Goal: Information Seeking & Learning: Learn about a topic

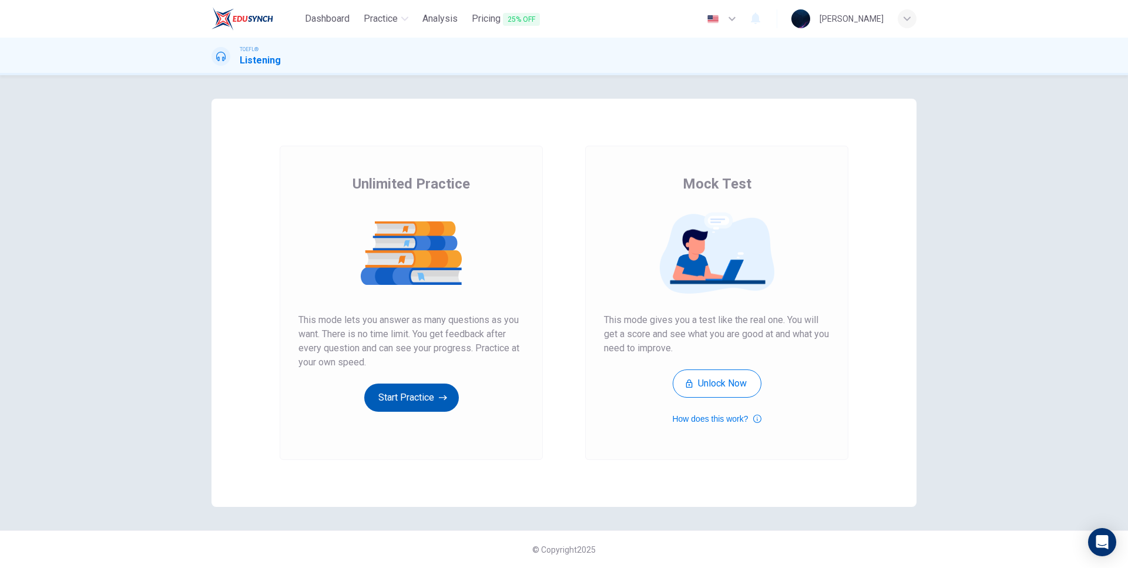
click at [428, 399] on button "Start Practice" at bounding box center [411, 398] width 95 height 28
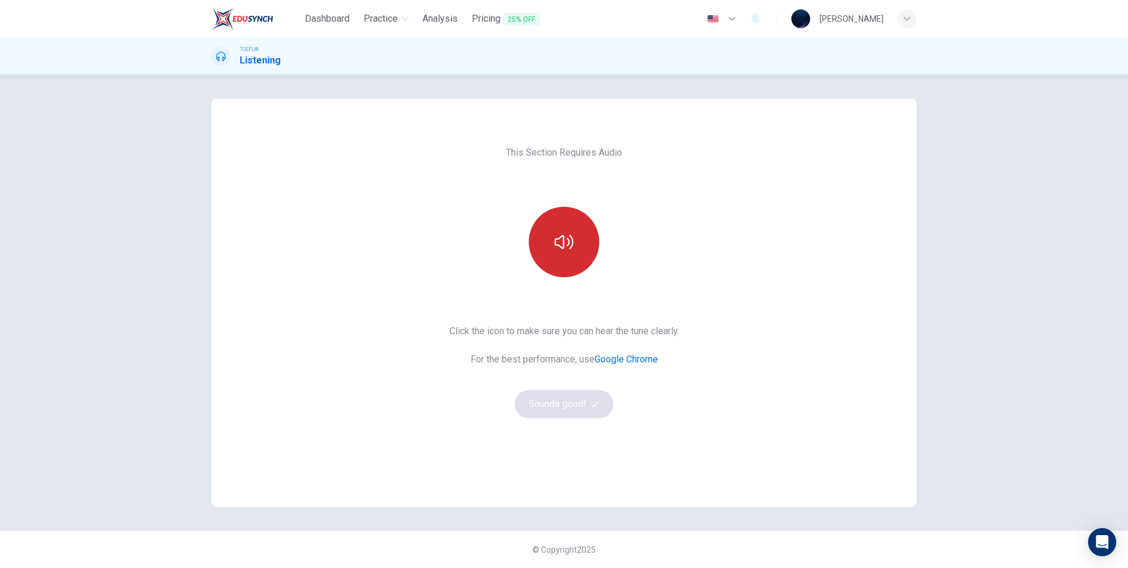
click at [556, 248] on icon "button" at bounding box center [564, 242] width 19 height 19
click at [571, 403] on button "Sounds good!" at bounding box center [564, 404] width 99 height 28
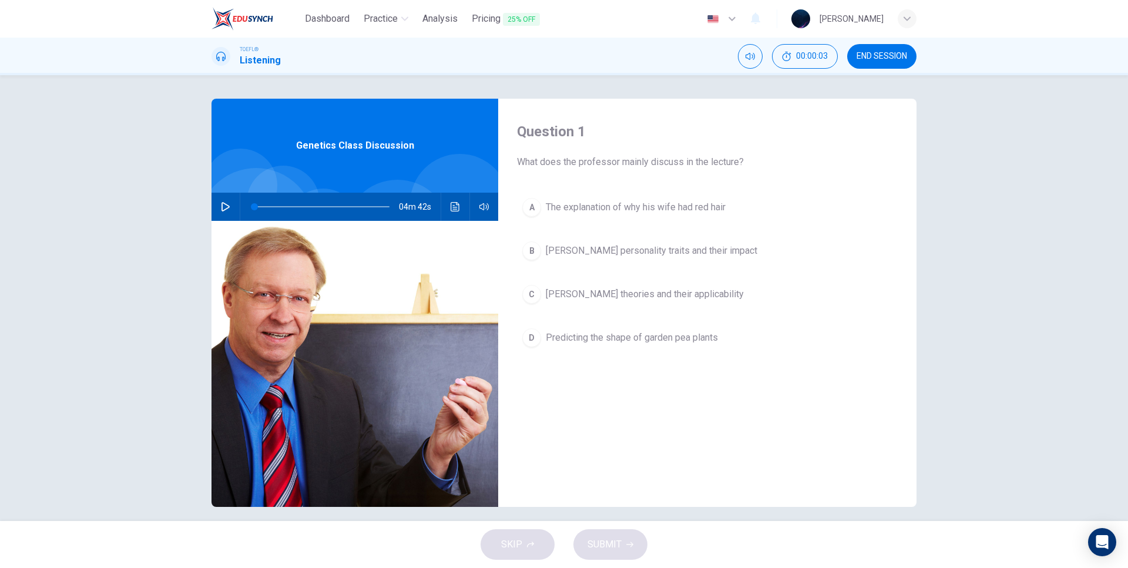
click at [221, 208] on icon "button" at bounding box center [225, 206] width 9 height 9
click at [585, 180] on div "Question 1 What does the professor mainly discuss in the lecture? A The explana…" at bounding box center [707, 303] width 418 height 408
click at [533, 208] on div "A" at bounding box center [531, 207] width 19 height 19
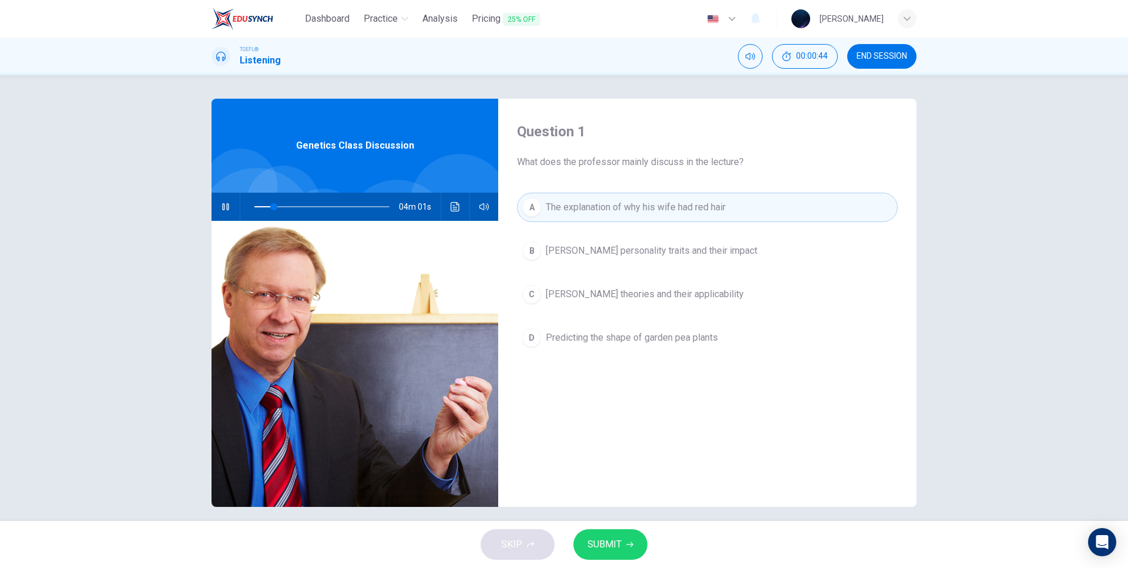
click at [539, 295] on button "C [PERSON_NAME] theories and their applicability" at bounding box center [707, 294] width 381 height 29
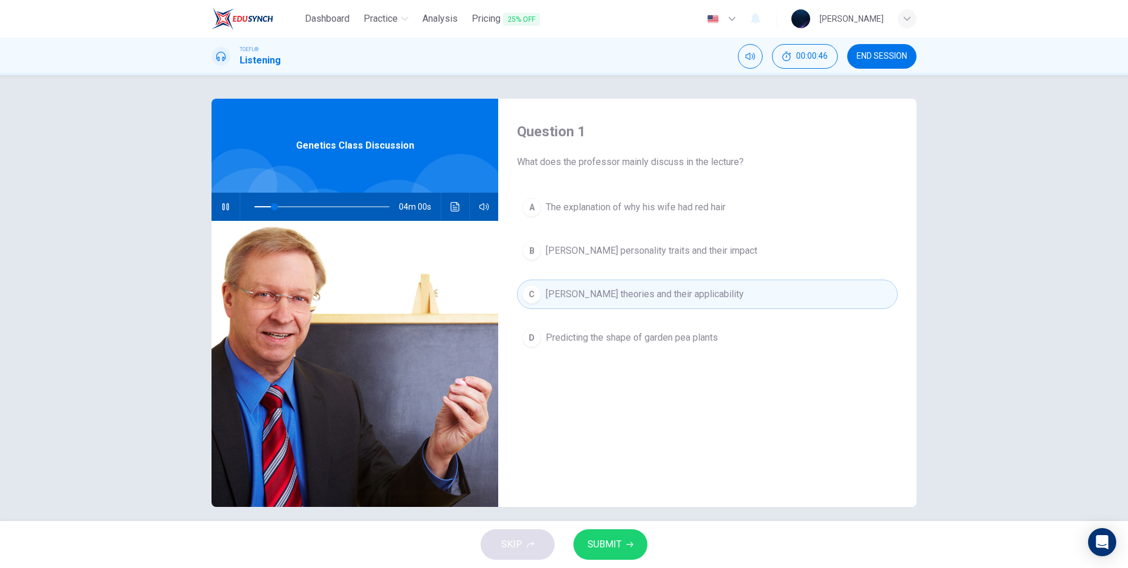
click at [604, 547] on span "SUBMIT" at bounding box center [605, 544] width 34 height 16
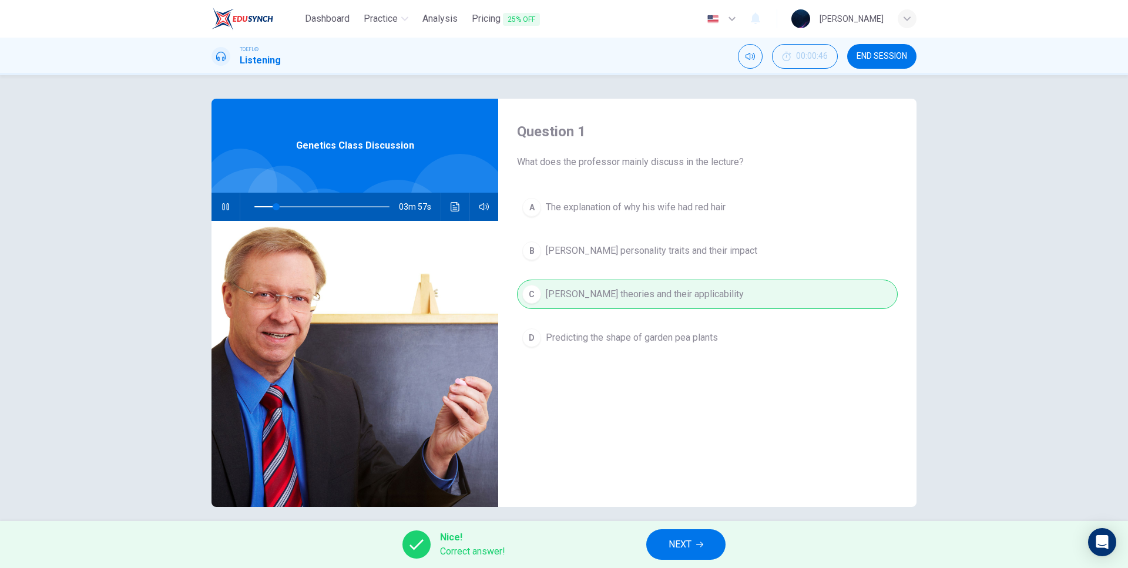
click at [686, 551] on span "NEXT" at bounding box center [680, 544] width 23 height 16
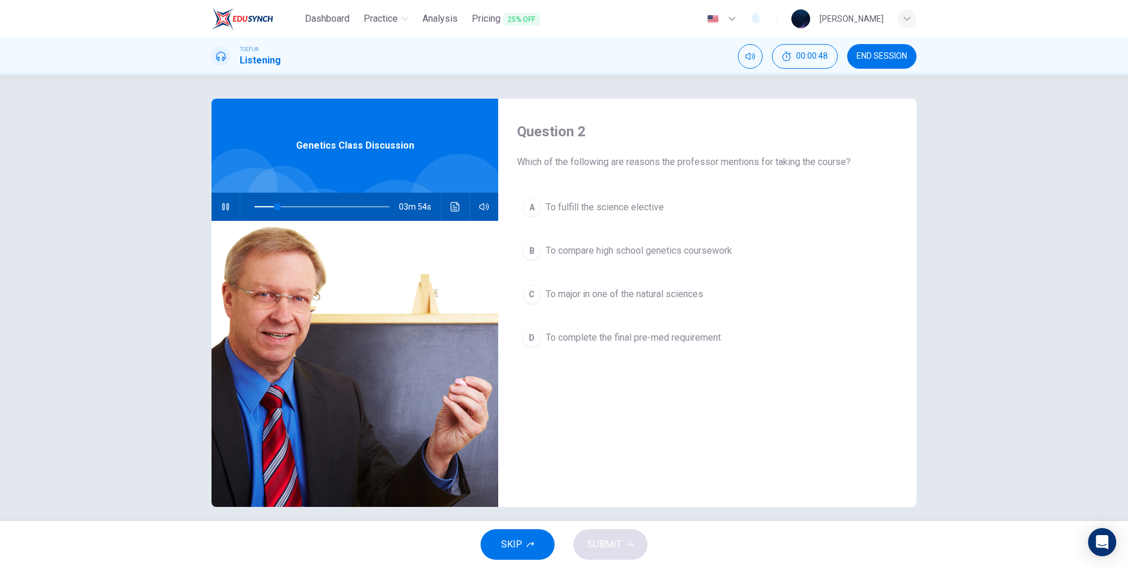
click at [523, 544] on button "SKIP" at bounding box center [518, 544] width 74 height 31
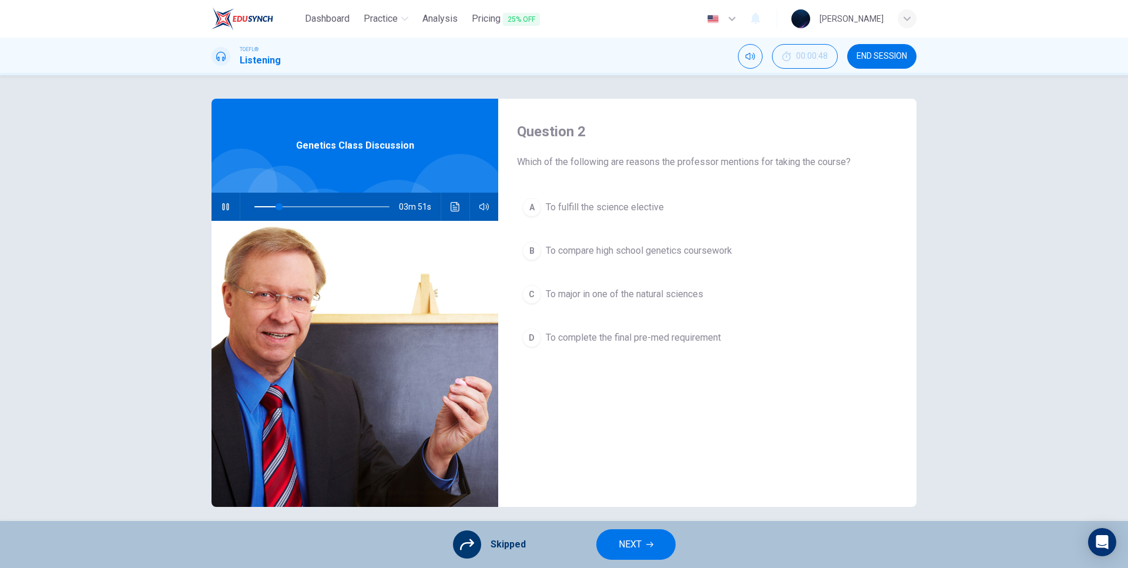
click at [625, 542] on span "NEXT" at bounding box center [630, 544] width 23 height 16
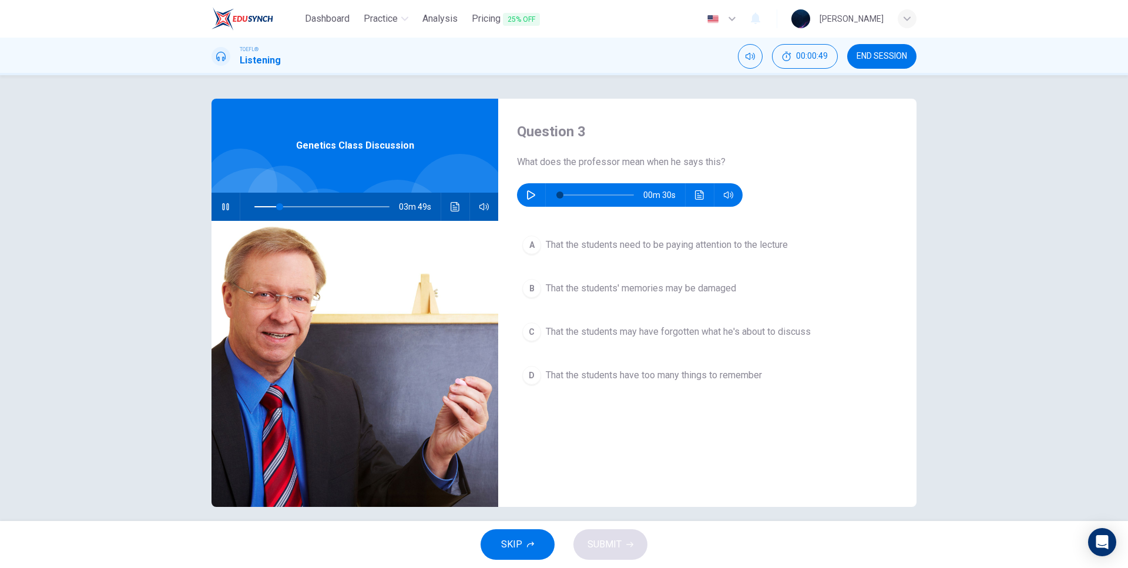
click at [600, 390] on button "D That the students have too many things to remember" at bounding box center [707, 375] width 381 height 29
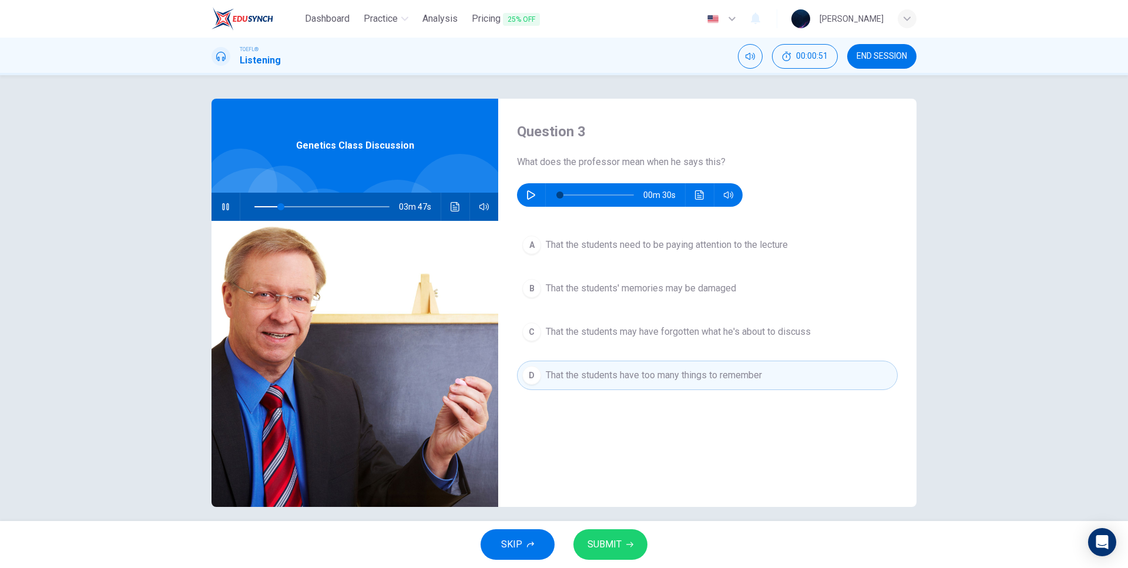
click at [584, 378] on span "That the students have too many things to remember" at bounding box center [654, 375] width 216 height 14
click at [223, 207] on icon "button" at bounding box center [225, 206] width 9 height 9
type input "54"
click at [528, 195] on icon "button" at bounding box center [531, 194] width 9 height 9
type input "91"
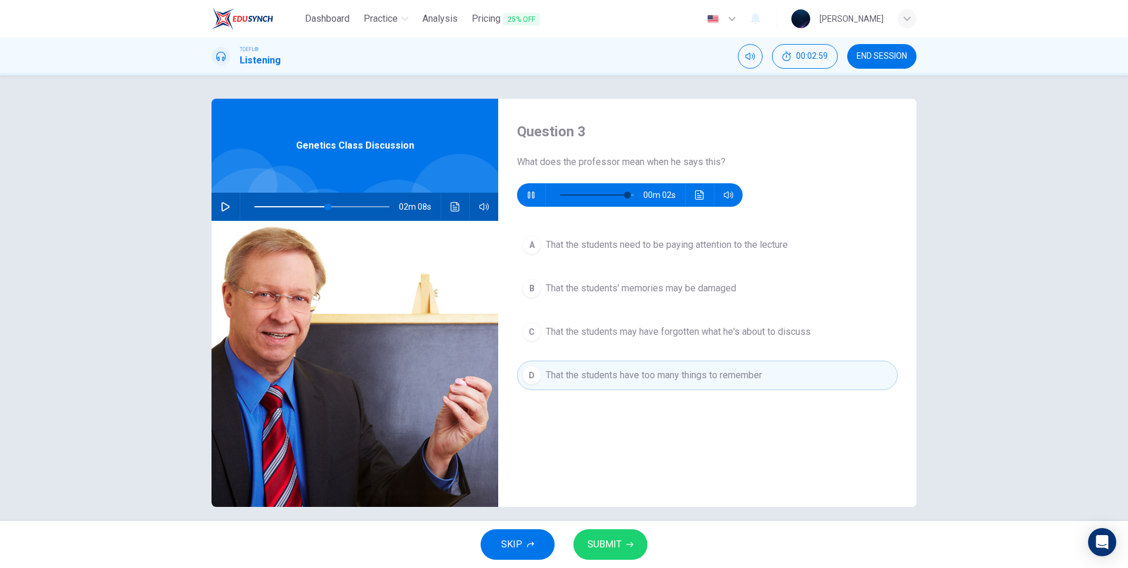
click at [618, 291] on span "That the students' memories may be damaged" at bounding box center [641, 288] width 190 height 14
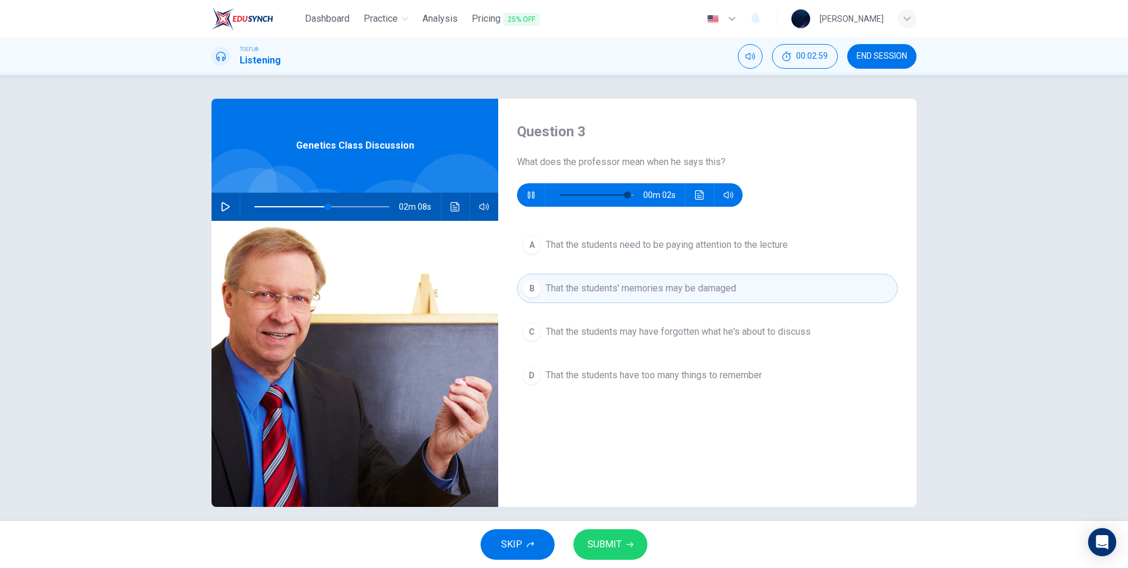
type input "54"
type input "0"
click at [610, 542] on span "SUBMIT" at bounding box center [605, 544] width 34 height 16
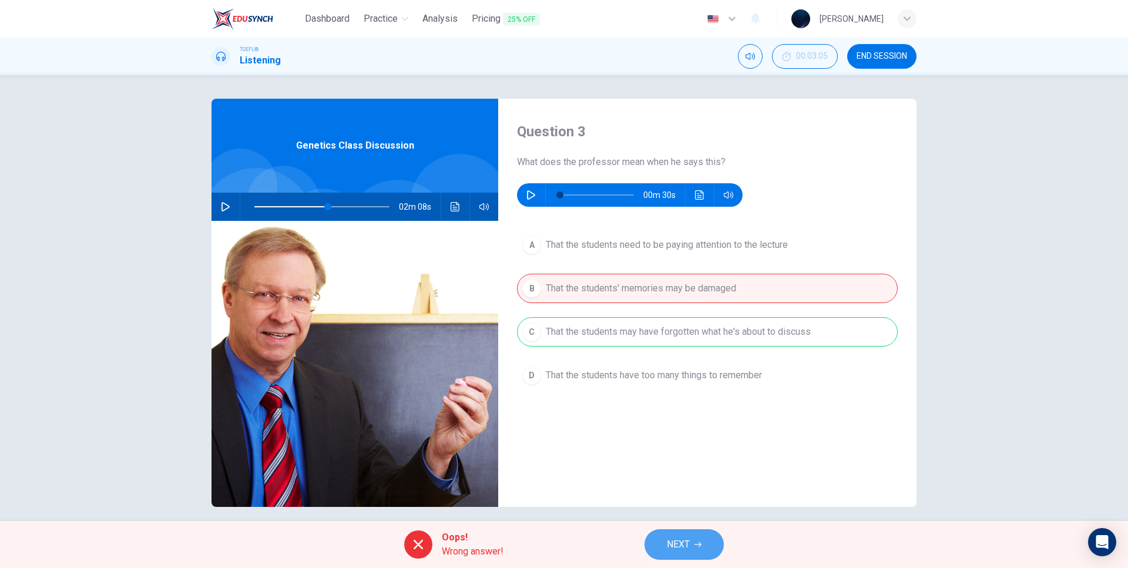
click at [682, 541] on span "NEXT" at bounding box center [678, 544] width 23 height 16
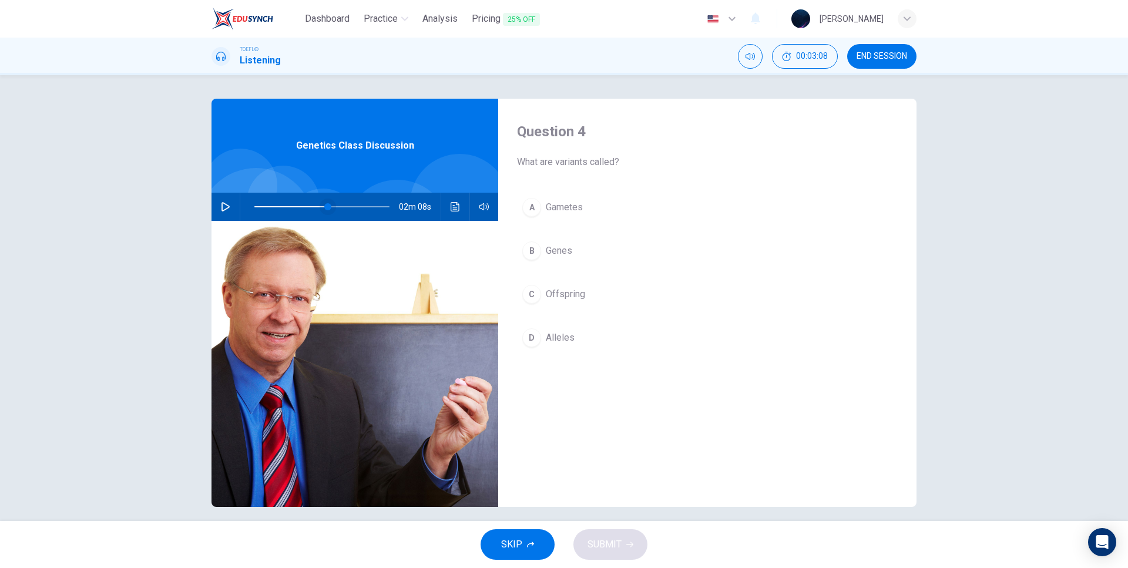
click at [324, 205] on span at bounding box center [327, 206] width 7 height 7
click at [221, 205] on icon "button" at bounding box center [225, 206] width 9 height 9
click at [549, 339] on span "Alleles" at bounding box center [560, 338] width 29 height 14
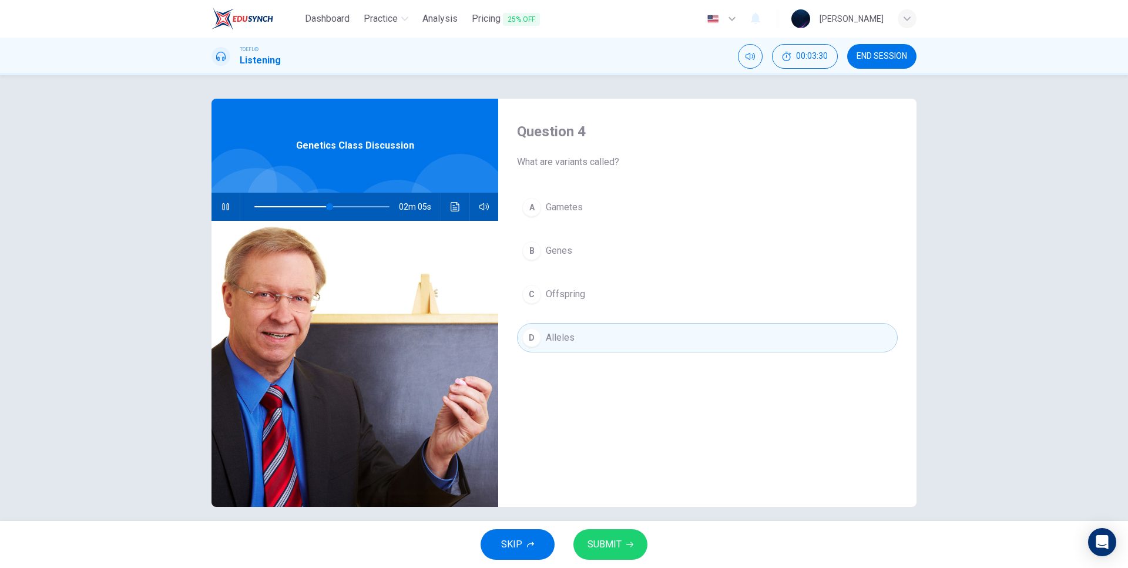
click at [609, 544] on span "SUBMIT" at bounding box center [605, 544] width 34 height 16
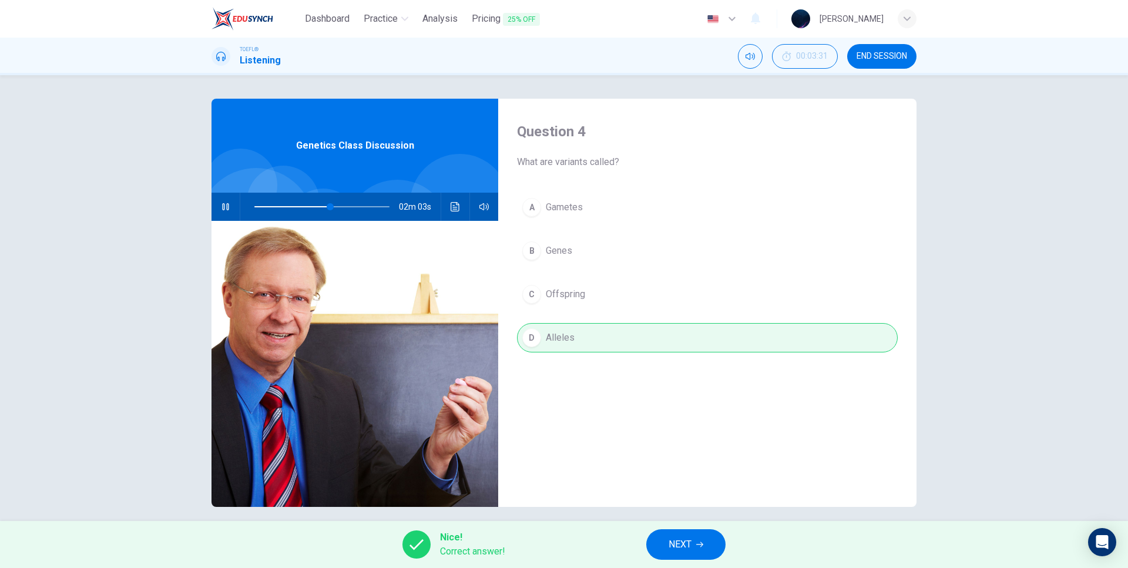
click at [640, 549] on div "Nice! Correct answer! NEXT" at bounding box center [564, 544] width 1128 height 47
click at [673, 546] on span "NEXT" at bounding box center [680, 544] width 23 height 16
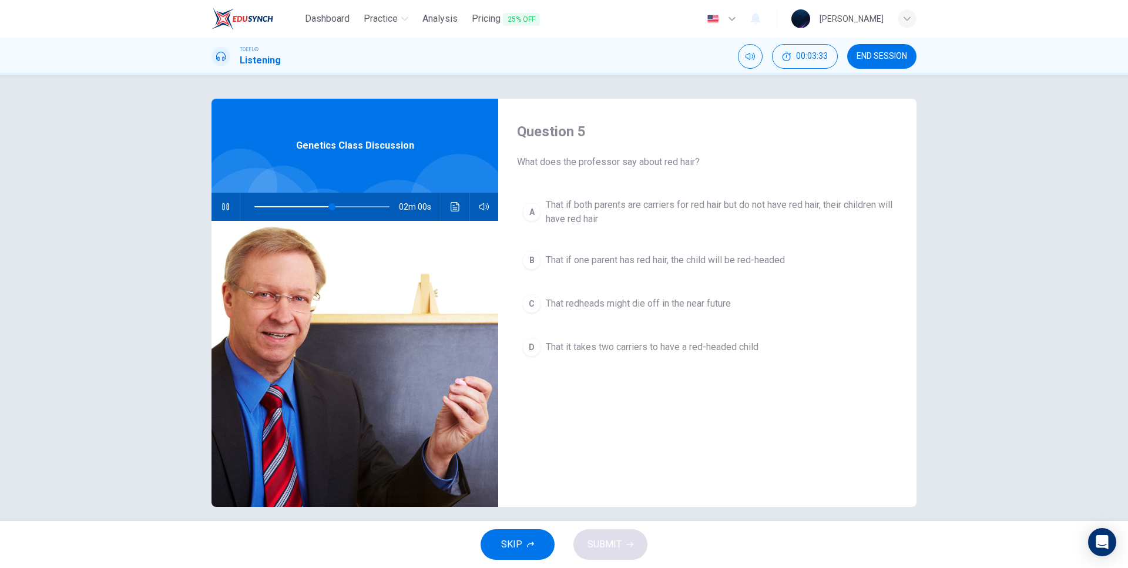
click at [342, 205] on span at bounding box center [321, 207] width 135 height 16
click at [357, 205] on span at bounding box center [321, 207] width 135 height 16
click at [633, 304] on span "That redheads might die off in the near future" at bounding box center [638, 304] width 185 height 14
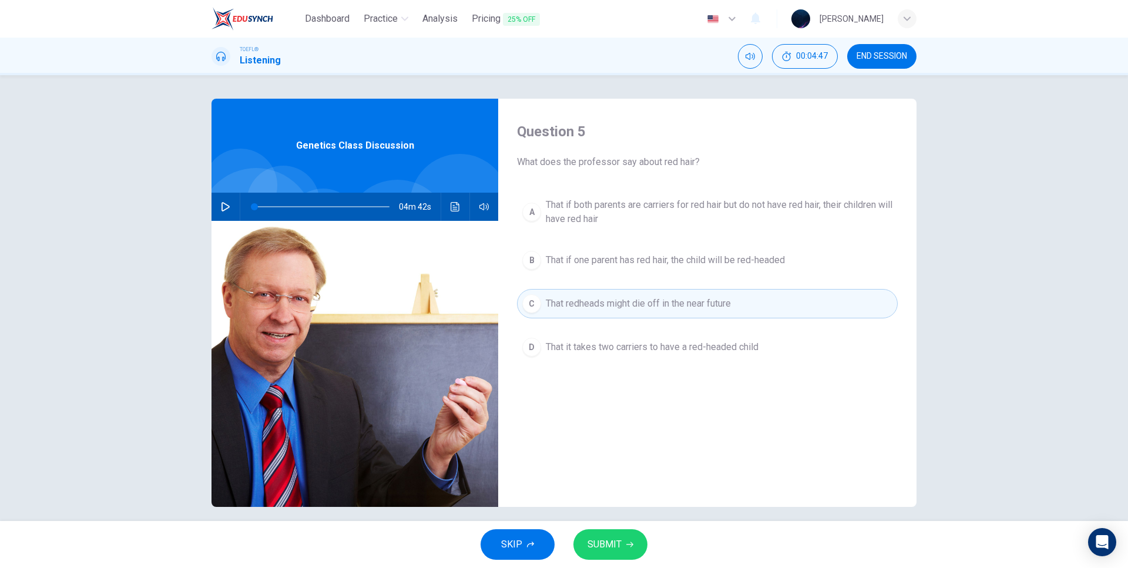
click at [613, 542] on span "SUBMIT" at bounding box center [605, 544] width 34 height 16
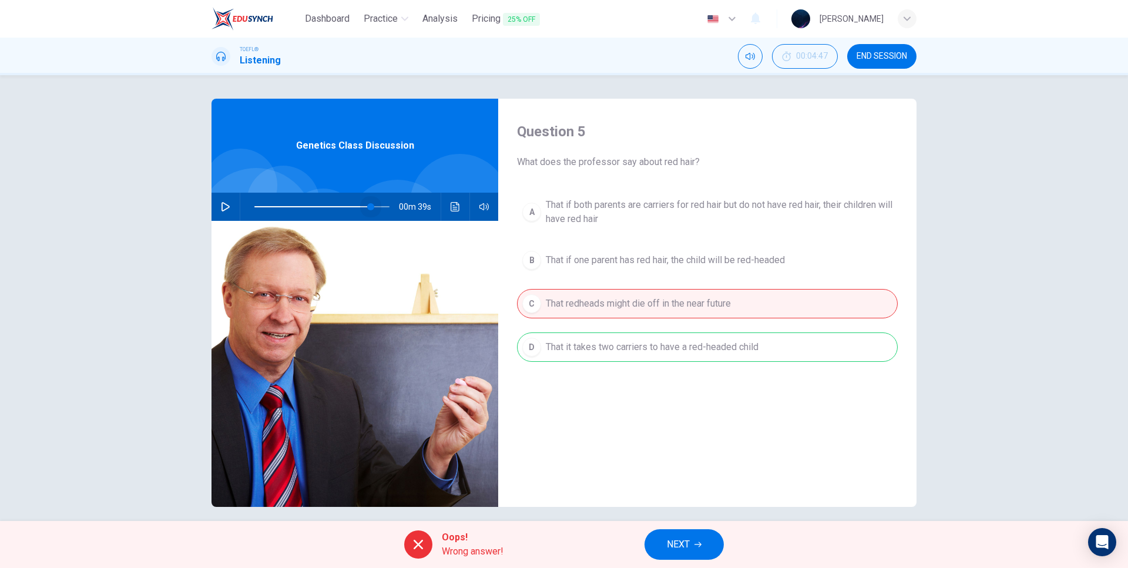
click at [369, 205] on span at bounding box center [321, 207] width 135 height 16
click at [226, 204] on icon "button" at bounding box center [225, 206] width 9 height 9
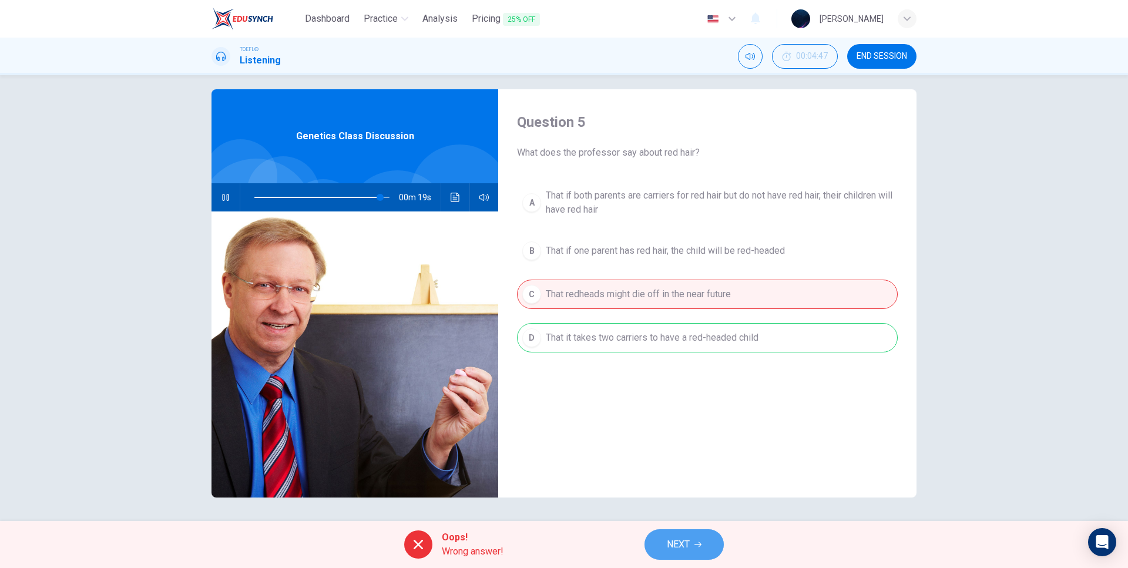
click at [678, 538] on span "NEXT" at bounding box center [678, 544] width 23 height 16
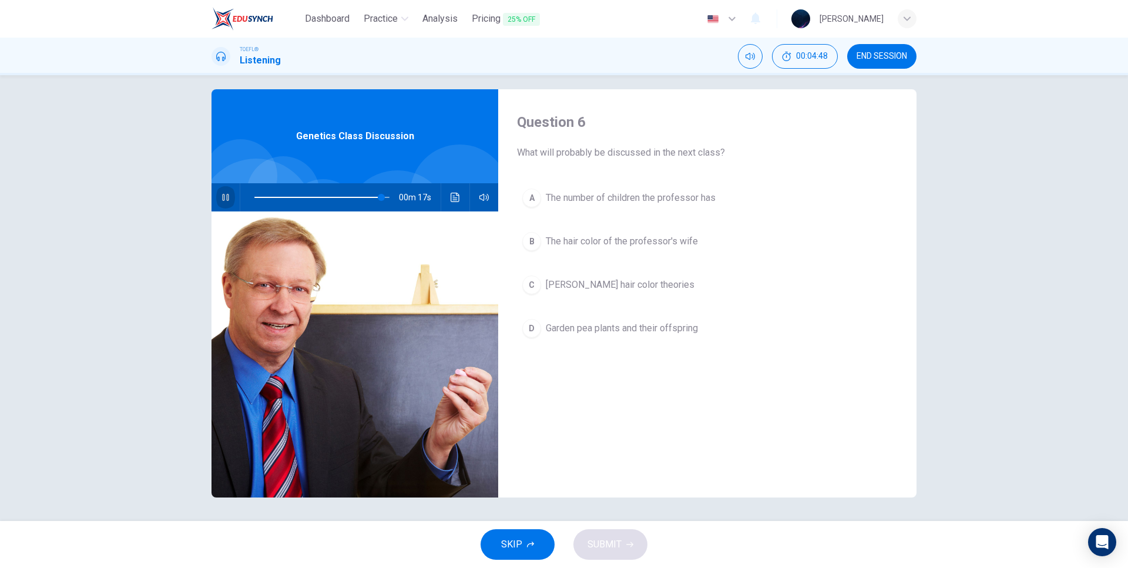
click at [223, 194] on icon "button" at bounding box center [225, 197] width 9 height 9
click at [606, 236] on span "The hair color of the professor's wife" at bounding box center [622, 241] width 152 height 14
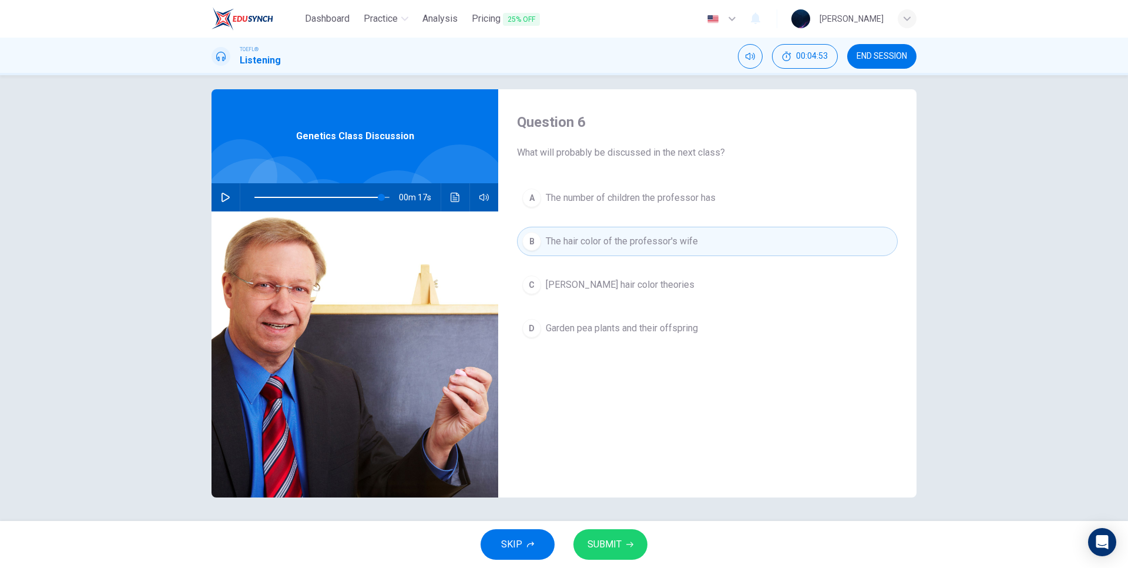
click at [631, 544] on icon "button" at bounding box center [629, 544] width 7 height 7
type input "94"
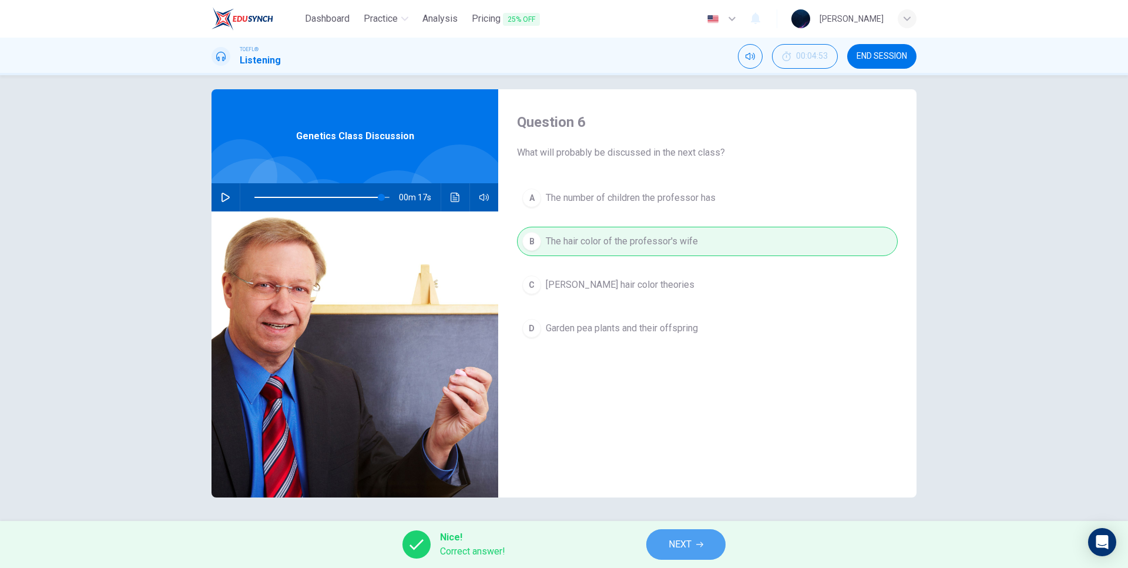
click at [679, 537] on span "NEXT" at bounding box center [680, 544] width 23 height 16
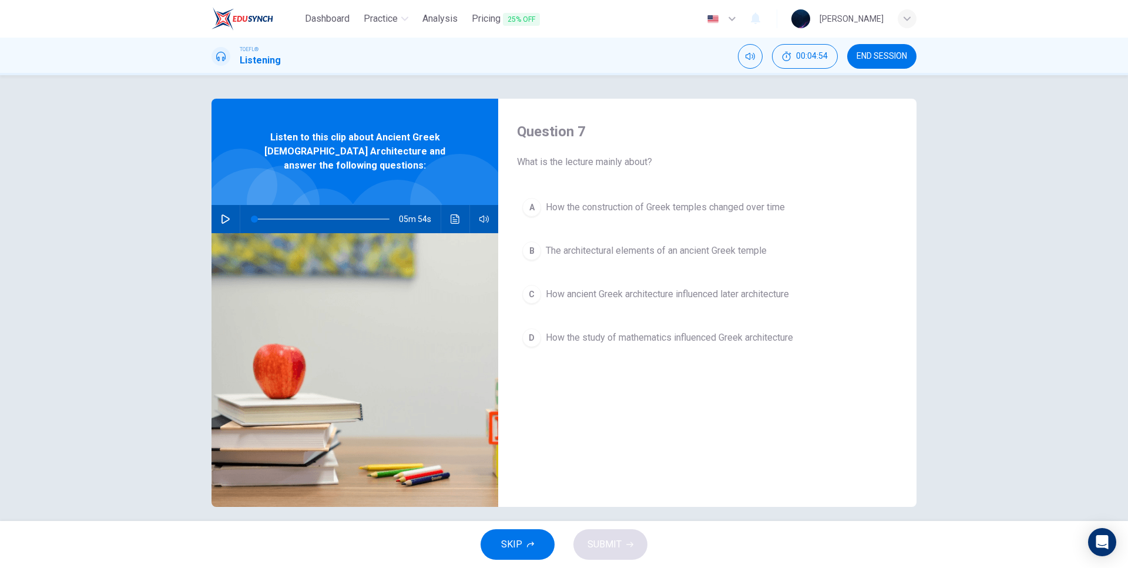
click at [228, 206] on button "button" at bounding box center [225, 219] width 19 height 28
click at [600, 251] on span "The architectural elements of an ancient Greek temple" at bounding box center [656, 251] width 221 height 14
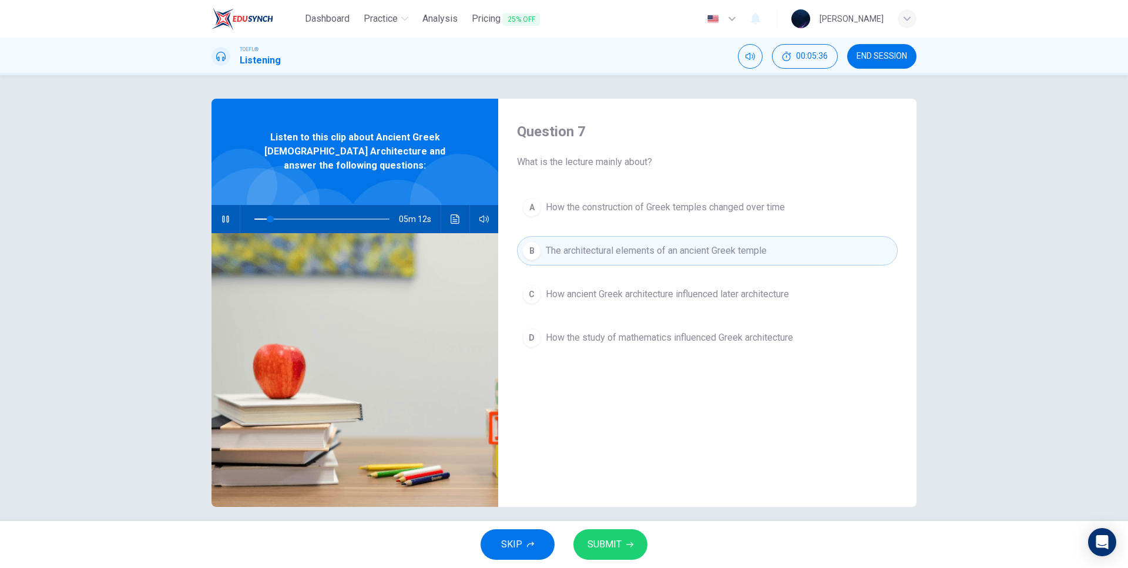
click at [606, 557] on button "SUBMIT" at bounding box center [611, 544] width 74 height 31
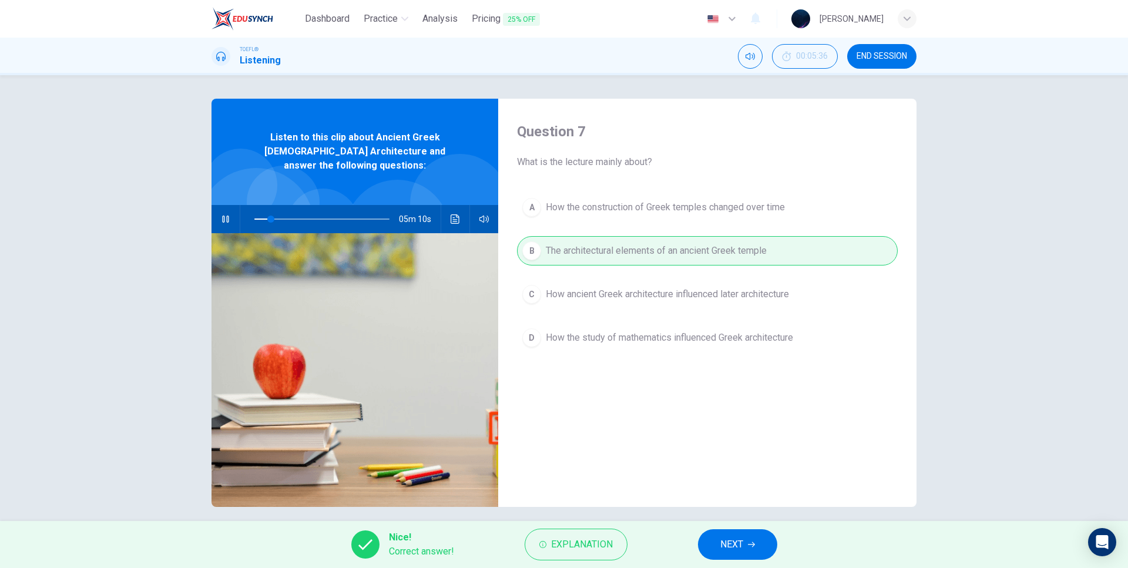
click at [739, 544] on span "NEXT" at bounding box center [731, 544] width 23 height 16
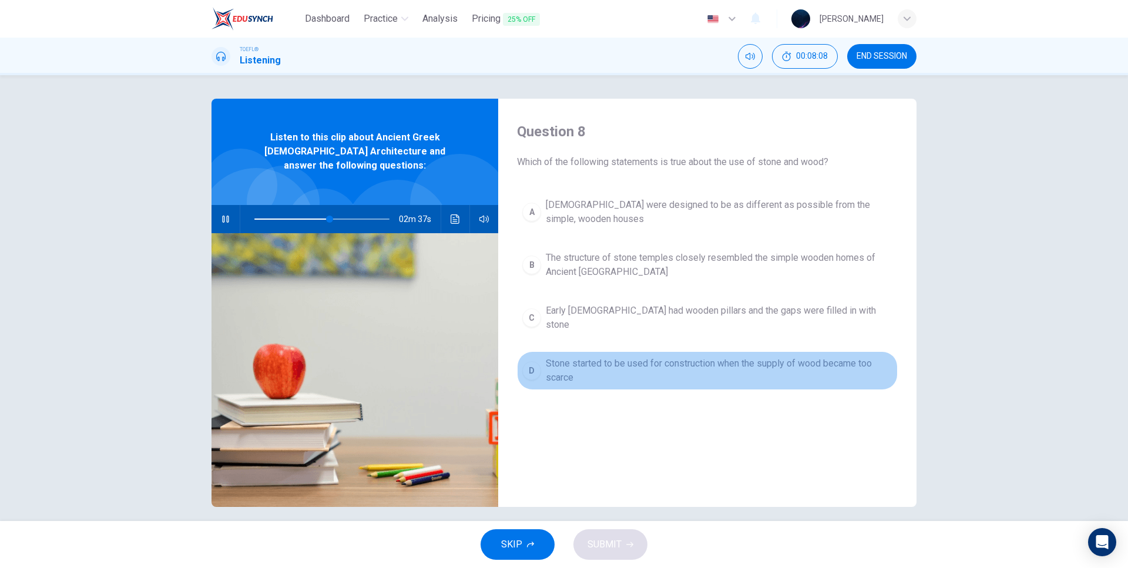
click at [546, 367] on span "Stone started to be used for construction when the supply of wood became too sc…" at bounding box center [719, 371] width 347 height 28
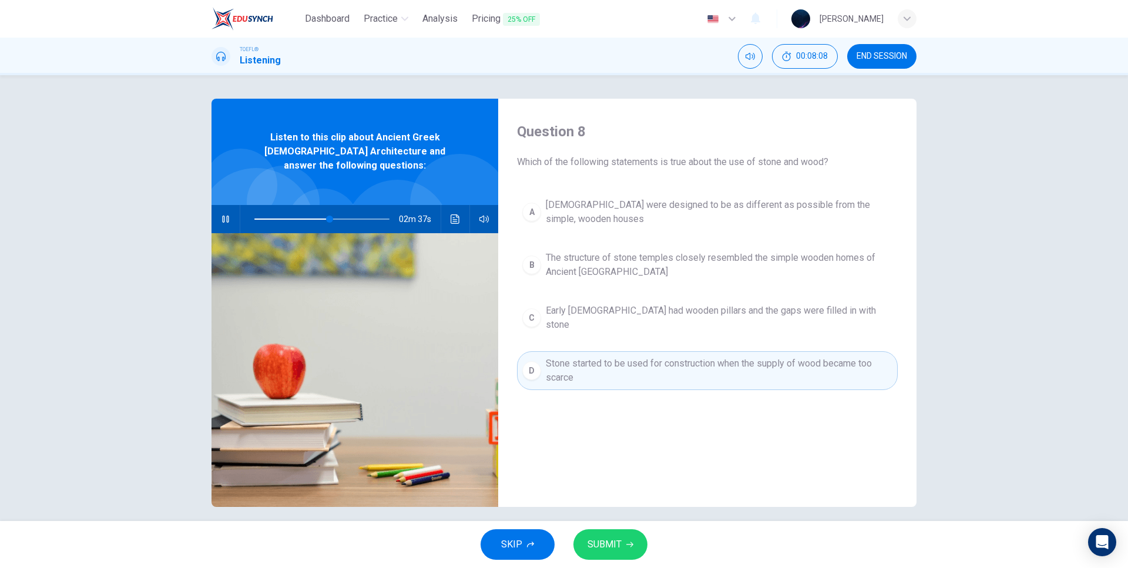
click at [614, 536] on button "SUBMIT" at bounding box center [611, 544] width 74 height 31
click at [615, 538] on span "Processing your response..." at bounding box center [583, 545] width 115 height 14
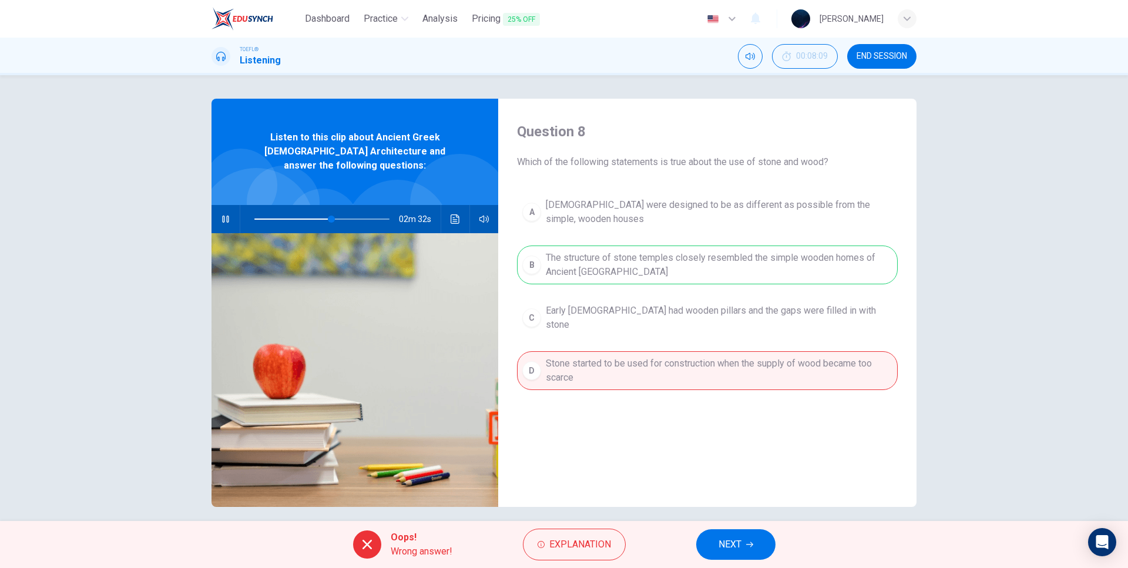
click at [739, 541] on span "NEXT" at bounding box center [730, 544] width 23 height 16
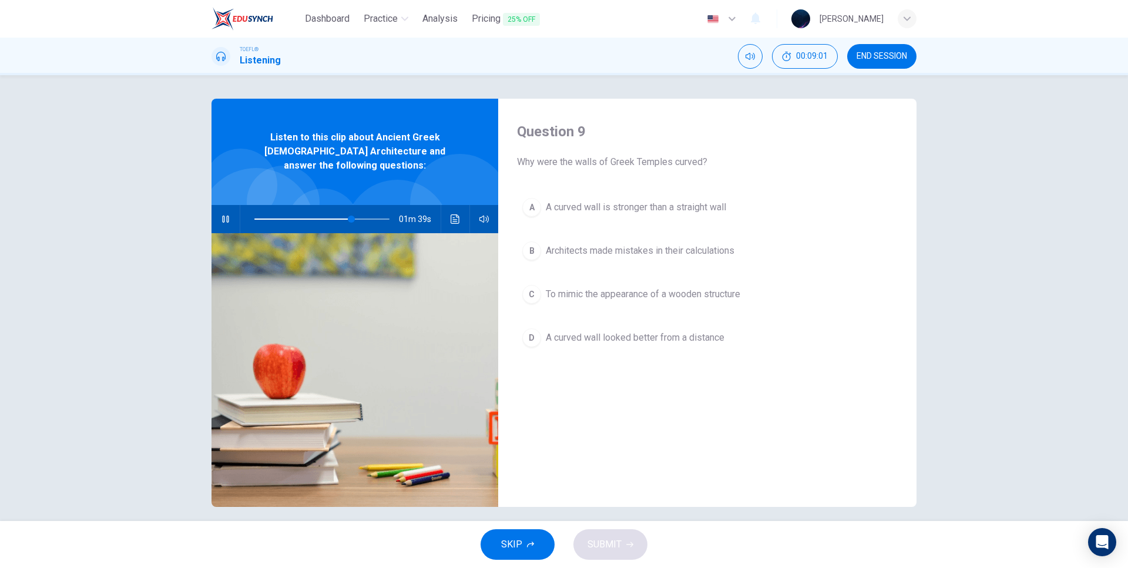
click at [588, 340] on span "A curved wall looked better from a distance" at bounding box center [635, 338] width 179 height 14
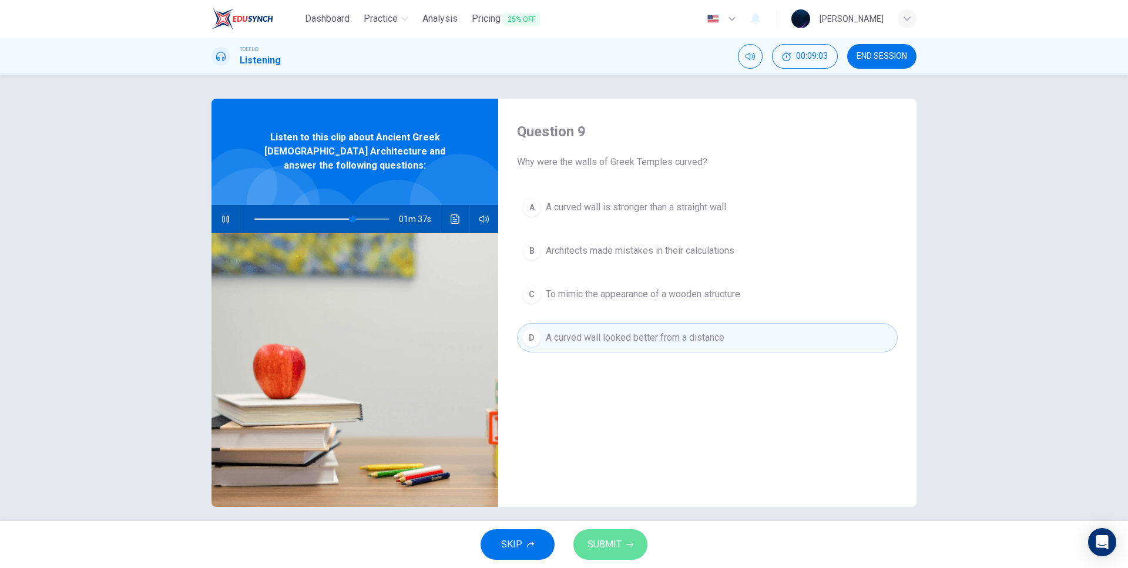
click at [621, 543] on span "SUBMIT" at bounding box center [605, 544] width 34 height 16
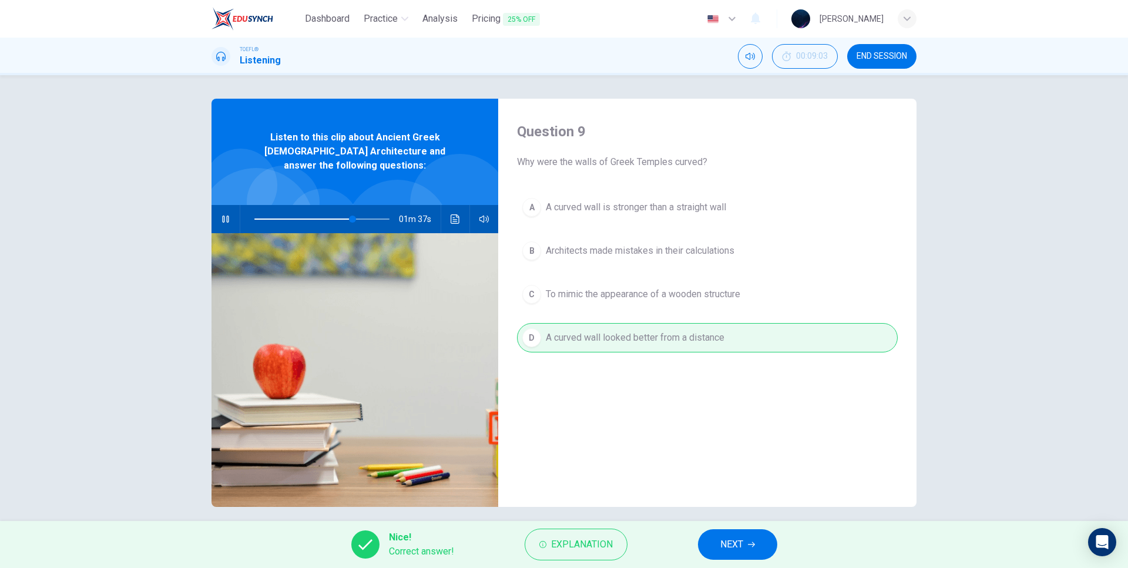
type input "73"
click at [726, 532] on div "Nice! Correct answer! Explanation NEXT" at bounding box center [564, 544] width 1128 height 47
click at [730, 546] on span "NEXT" at bounding box center [731, 544] width 23 height 16
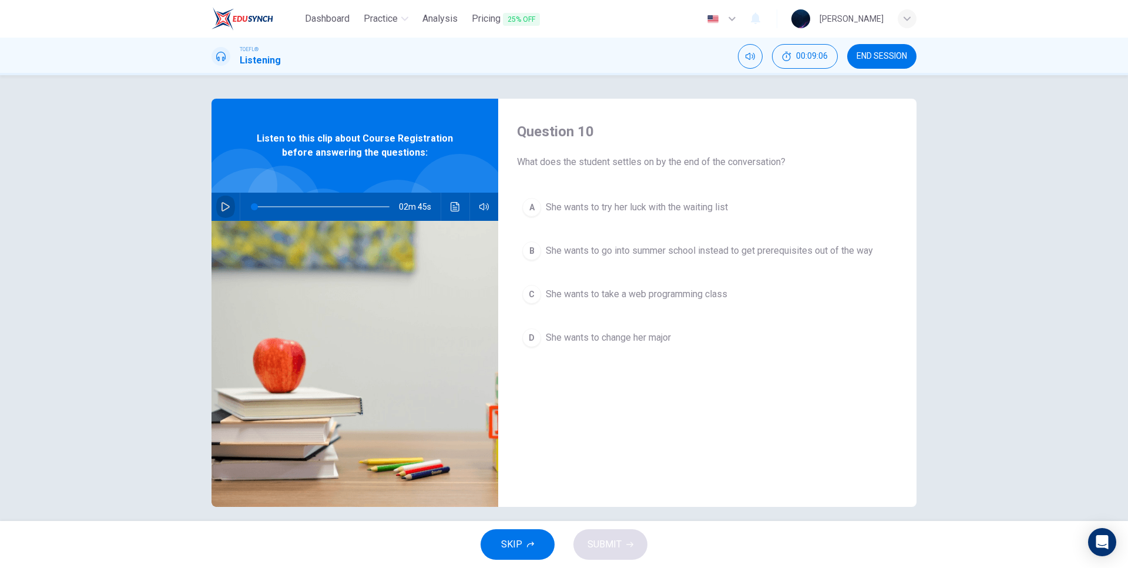
click at [222, 204] on icon "button" at bounding box center [226, 206] width 8 height 9
type input "4"
click at [1034, 295] on div "Question 10 What does the student settles on by the end of the conversation? A …" at bounding box center [564, 298] width 1128 height 446
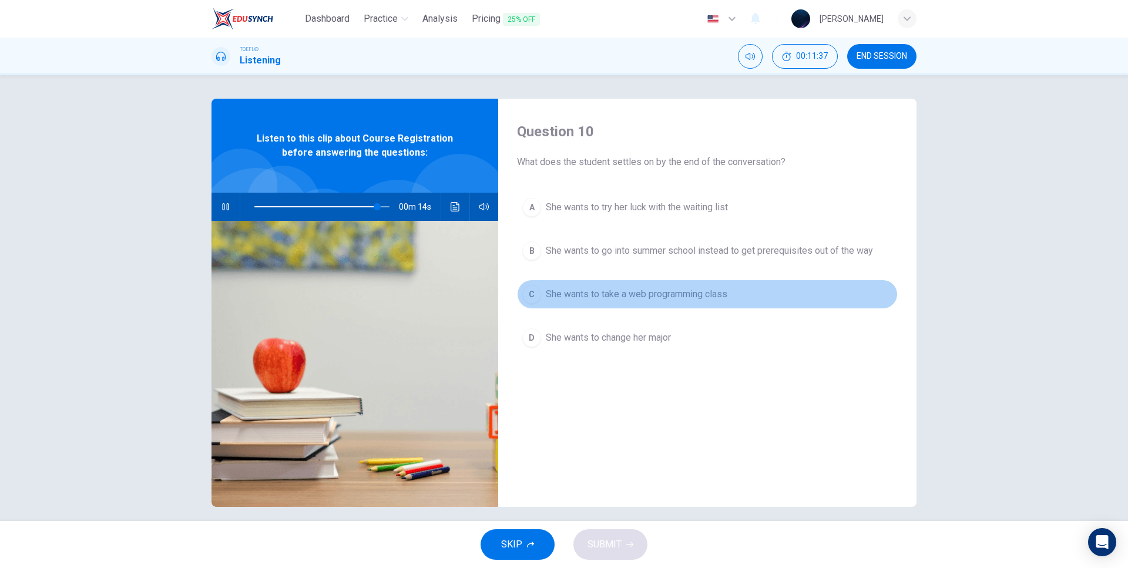
click at [574, 300] on span "She wants to take a web programming class" at bounding box center [637, 294] width 182 height 14
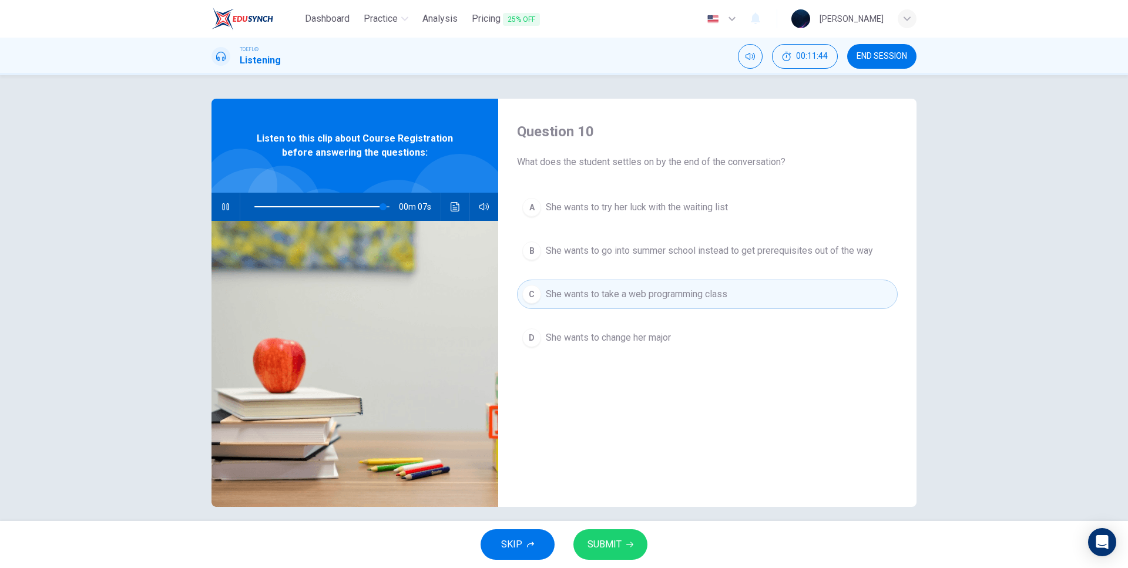
click at [625, 544] on button "SUBMIT" at bounding box center [611, 544] width 74 height 31
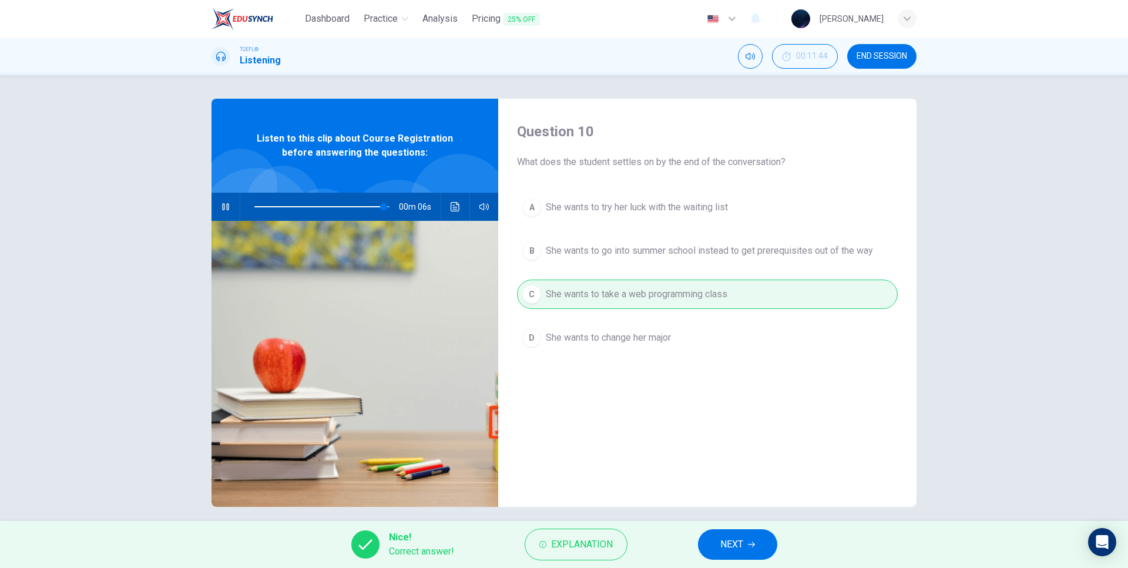
click at [744, 548] on button "NEXT" at bounding box center [737, 544] width 79 height 31
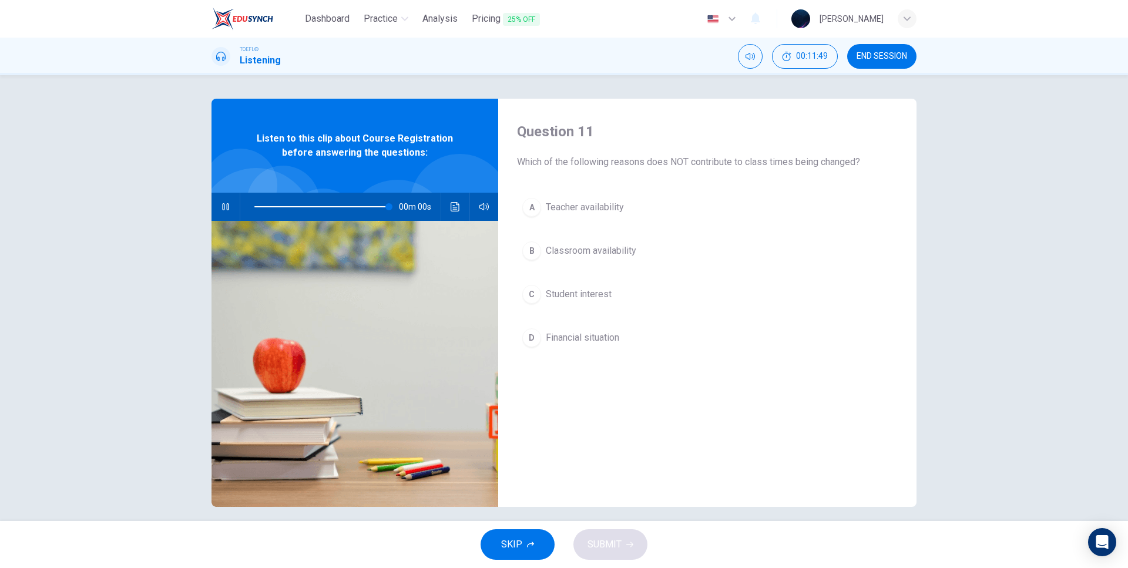
type input "0"
click at [592, 340] on span "Financial situation" at bounding box center [582, 338] width 73 height 14
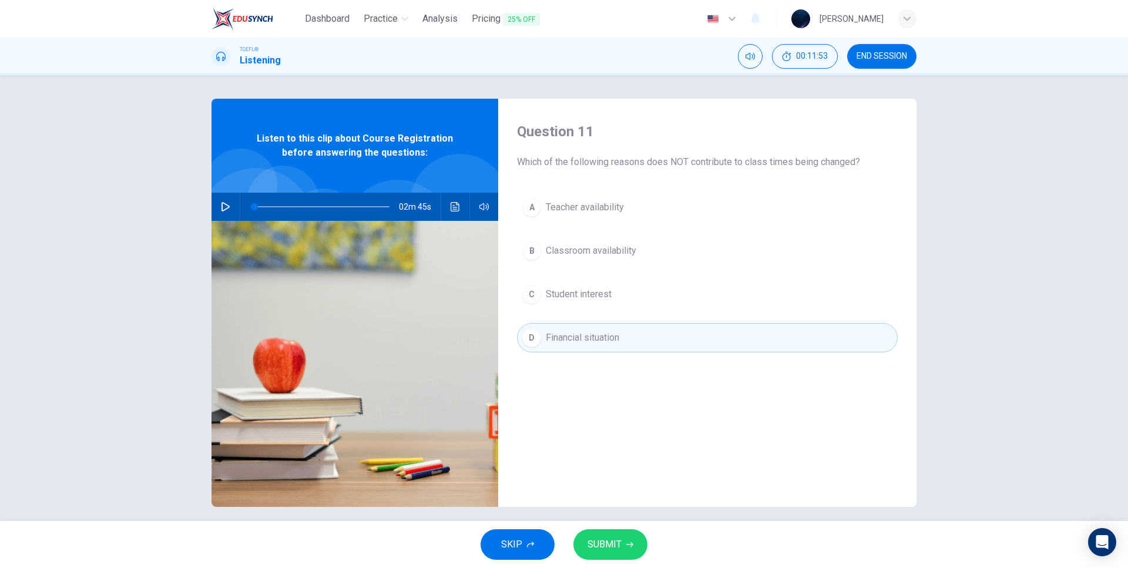
click at [615, 542] on span "SUBMIT" at bounding box center [605, 544] width 34 height 16
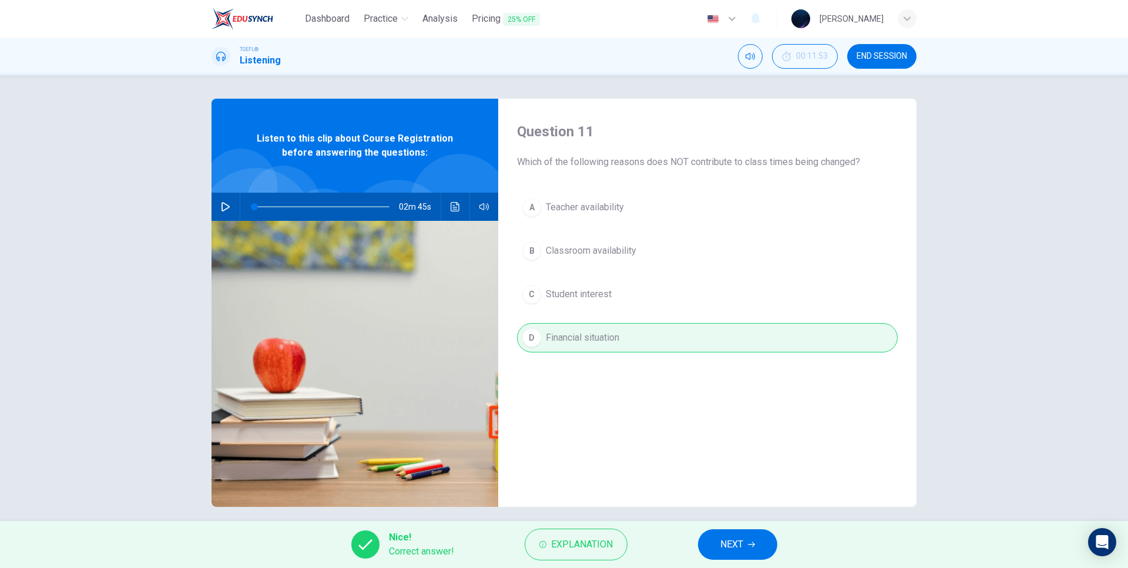
click at [739, 544] on span "NEXT" at bounding box center [731, 544] width 23 height 16
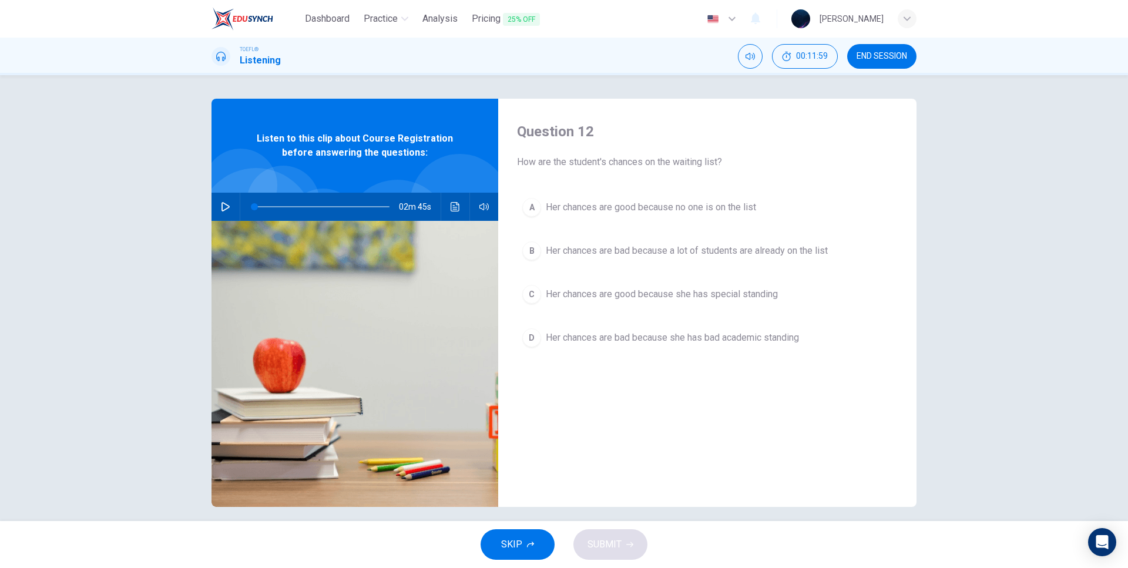
click at [647, 249] on span "Her chances are bad because a lot of students are already on the list" at bounding box center [687, 251] width 282 height 14
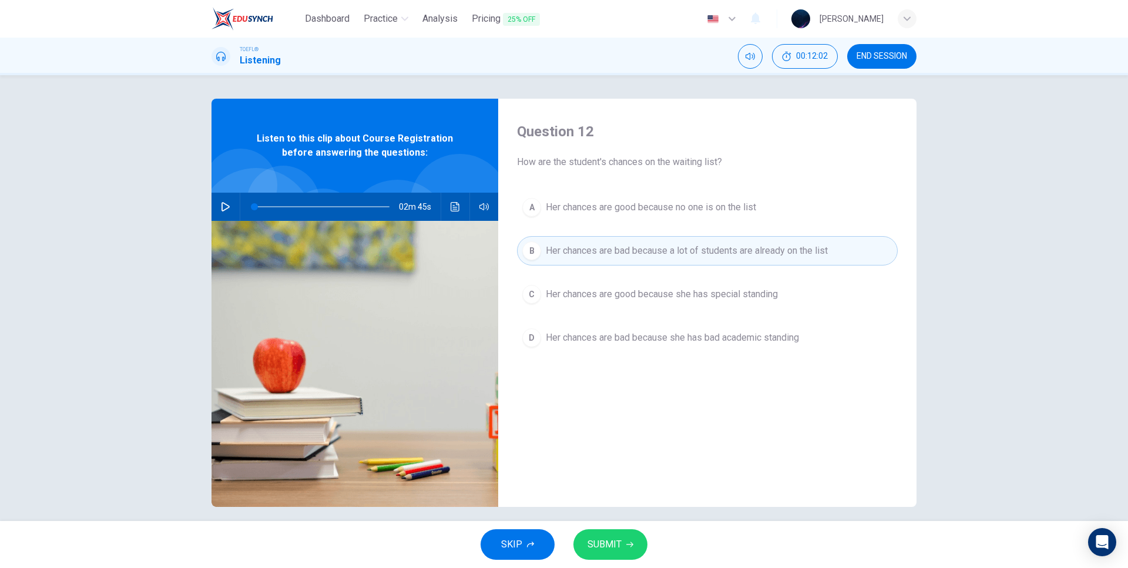
click at [628, 548] on button "SUBMIT" at bounding box center [611, 544] width 74 height 31
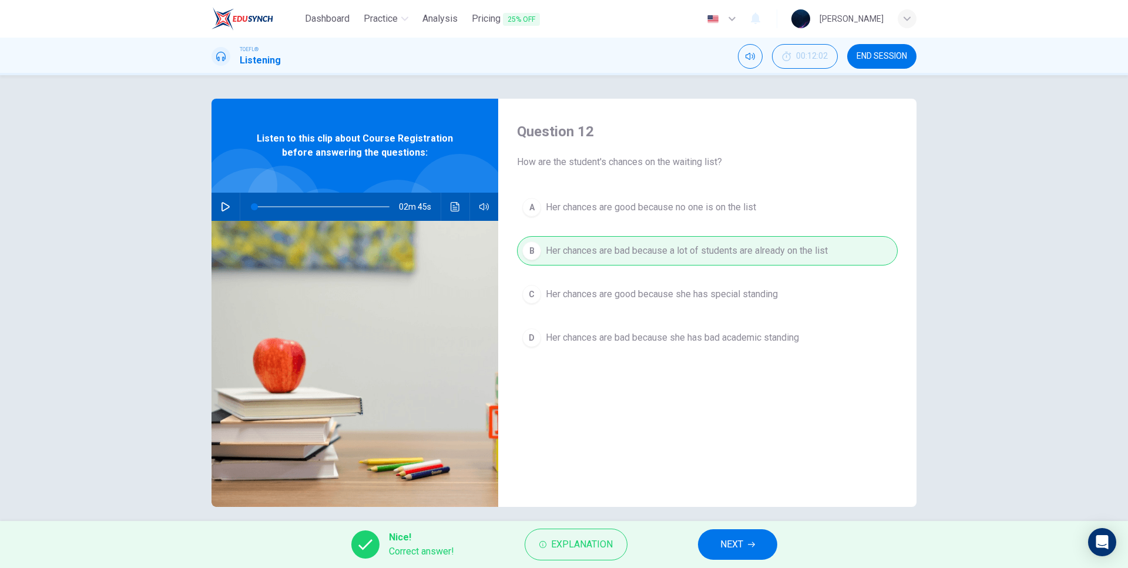
click at [719, 543] on button "NEXT" at bounding box center [737, 544] width 79 height 31
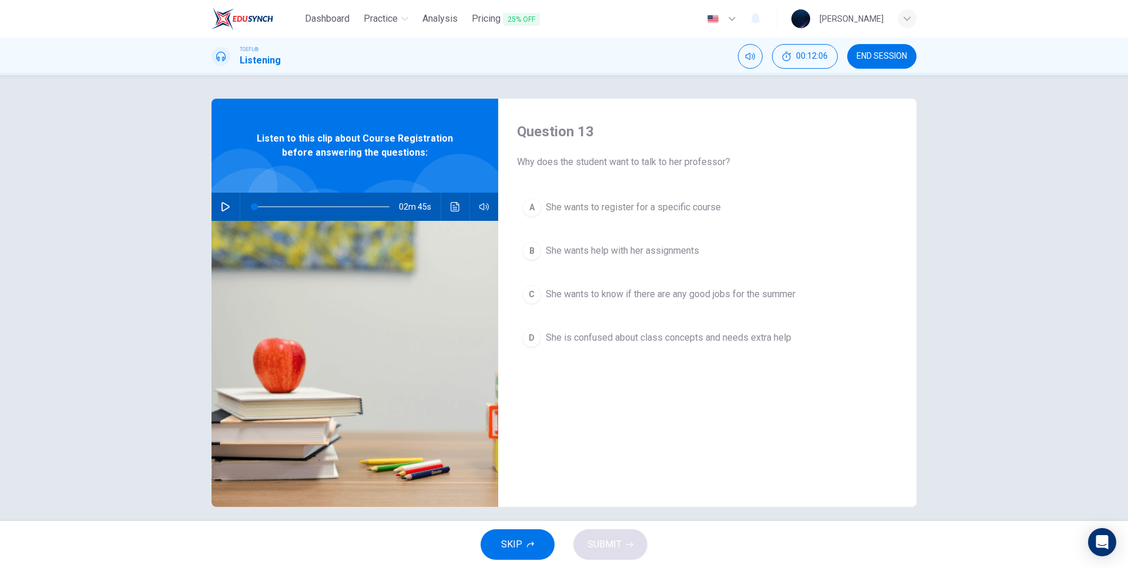
click at [633, 207] on span "She wants to register for a specific course" at bounding box center [633, 207] width 175 height 14
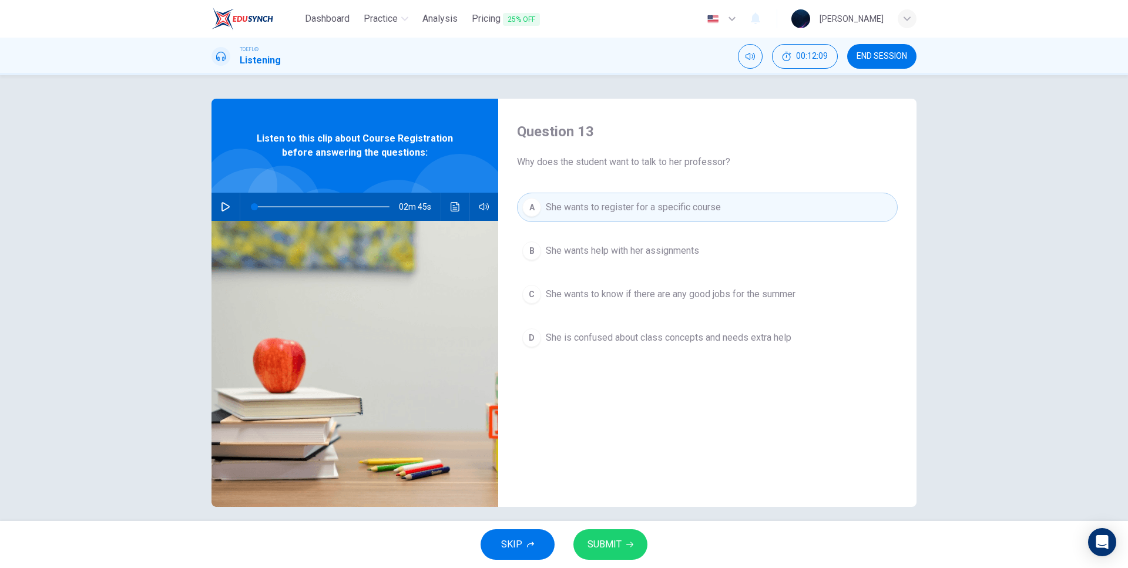
click at [619, 547] on span "SUBMIT" at bounding box center [605, 544] width 34 height 16
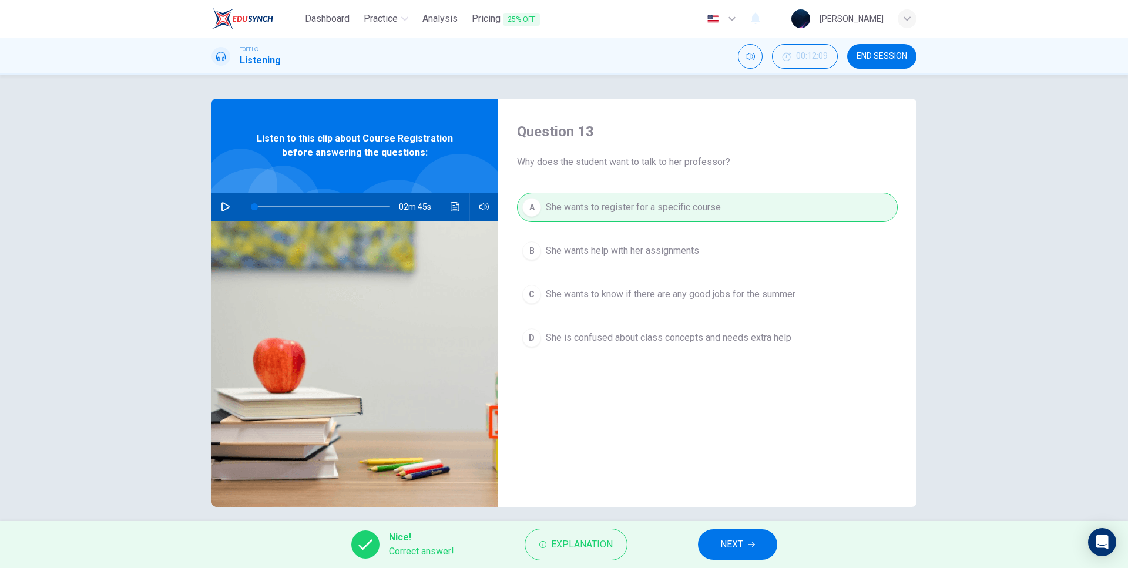
click at [729, 539] on span "NEXT" at bounding box center [731, 544] width 23 height 16
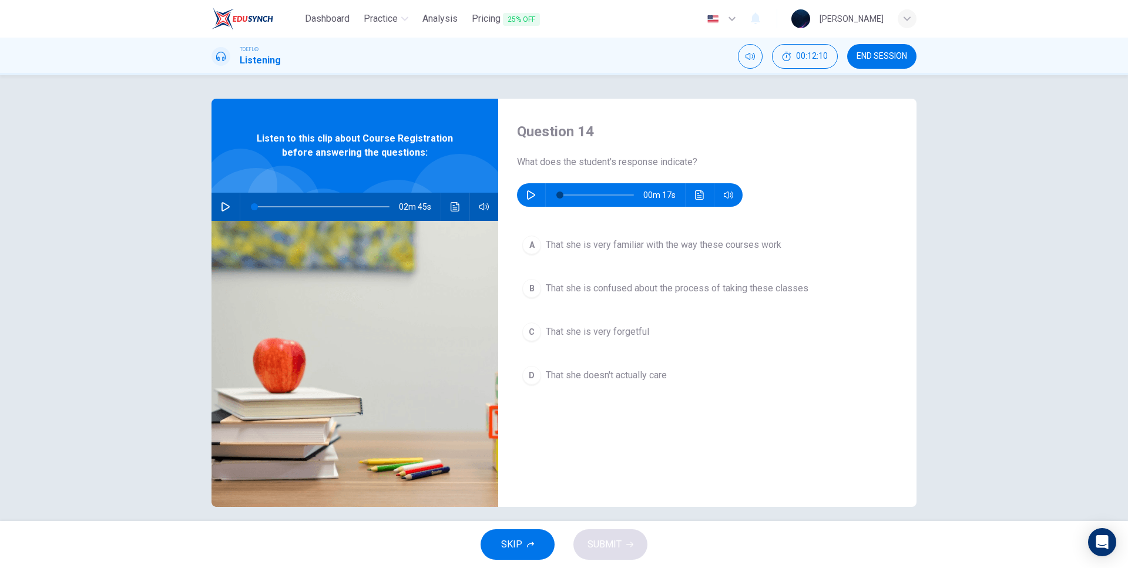
click at [533, 197] on icon "button" at bounding box center [531, 194] width 9 height 9
click at [603, 190] on span at bounding box center [597, 195] width 74 height 16
click at [529, 196] on icon "button" at bounding box center [531, 194] width 9 height 9
click at [585, 196] on span at bounding box center [597, 195] width 74 height 16
click at [531, 198] on icon "button" at bounding box center [531, 195] width 6 height 7
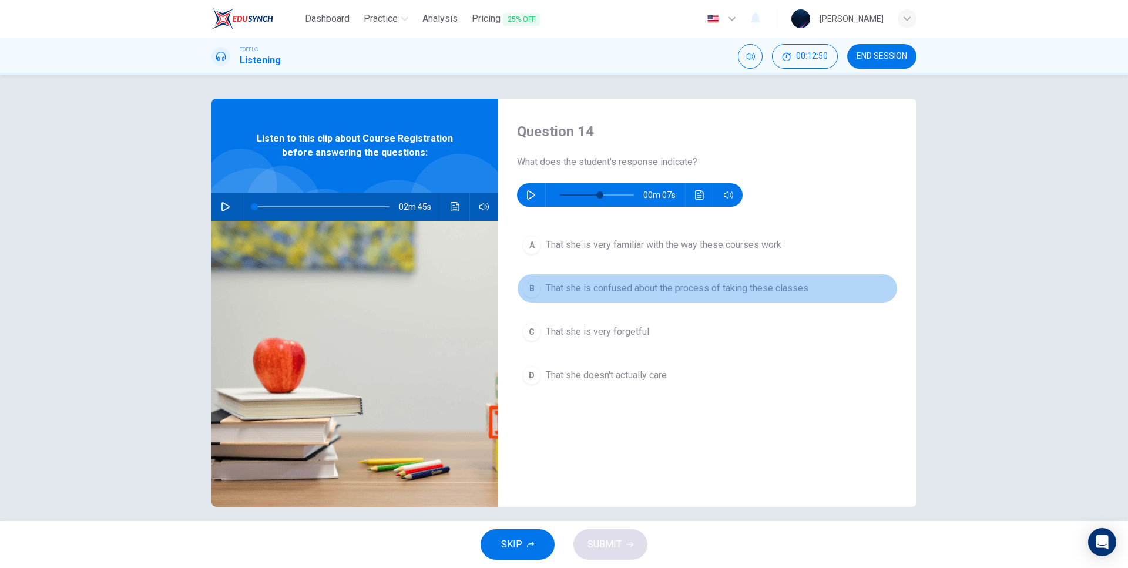
click at [646, 287] on span "That she is confused about the process of taking these classes" at bounding box center [677, 288] width 263 height 14
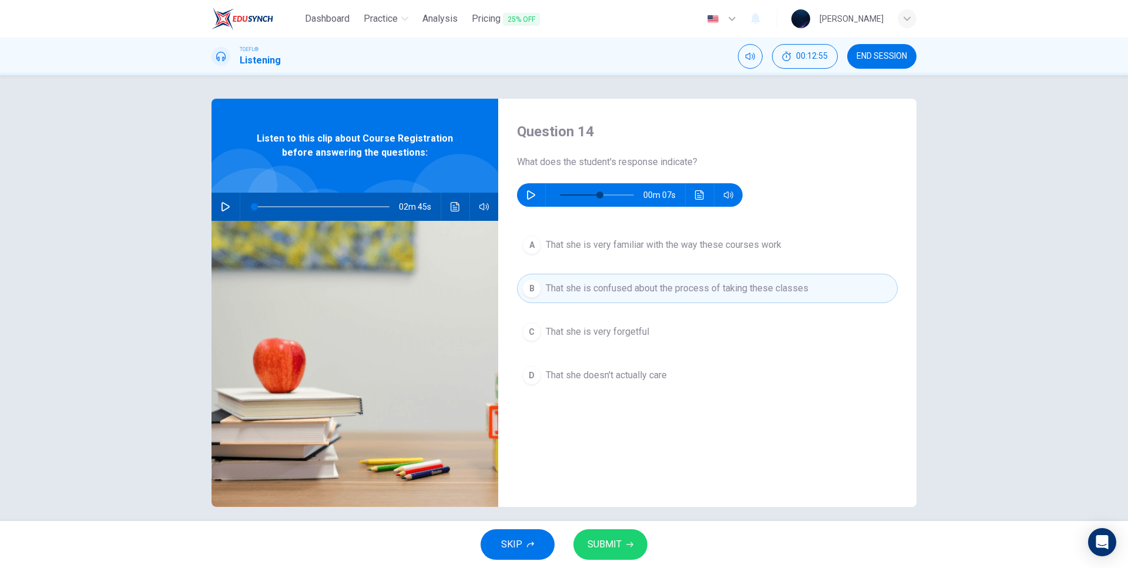
click at [618, 547] on span "SUBMIT" at bounding box center [605, 544] width 34 height 16
type input "54"
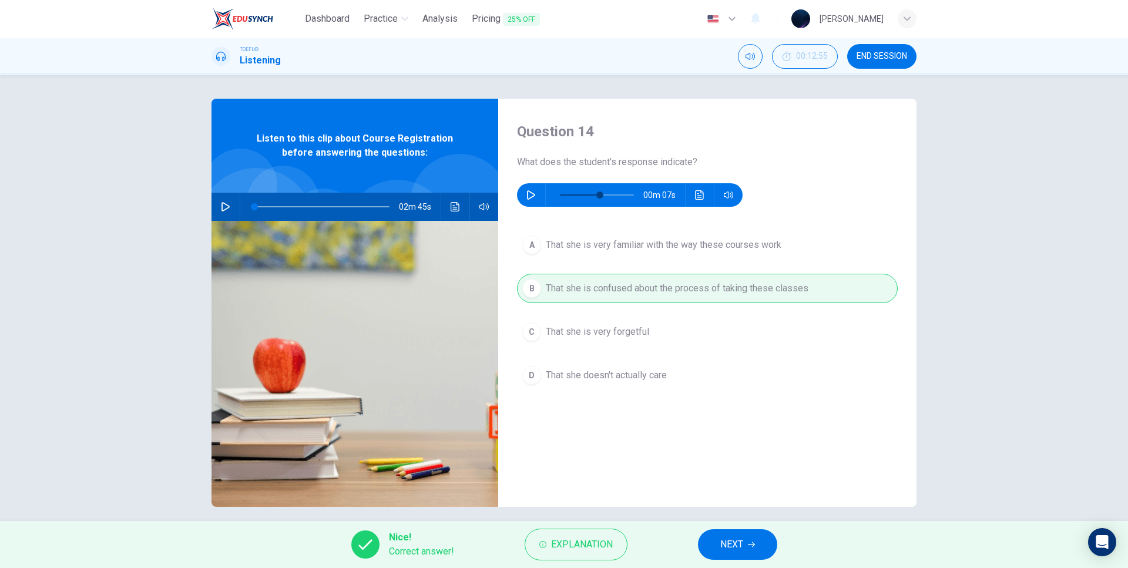
click at [727, 549] on span "NEXT" at bounding box center [731, 544] width 23 height 16
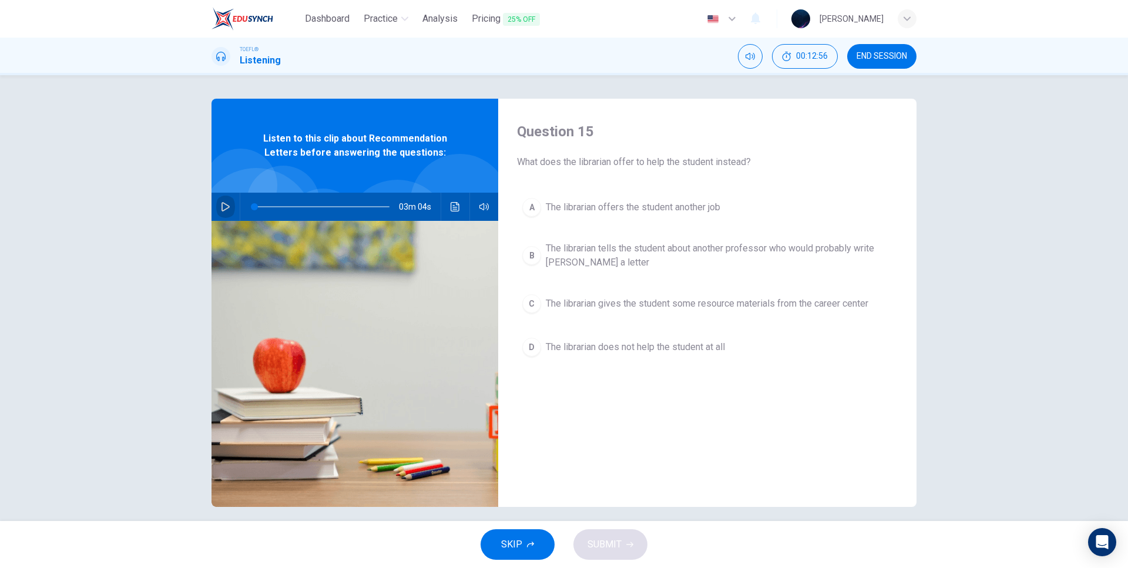
drag, startPoint x: 225, startPoint y: 206, endPoint x: 234, endPoint y: 209, distance: 9.3
click at [234, 209] on div "03m 04s" at bounding box center [355, 207] width 287 height 28
click at [221, 209] on icon "button" at bounding box center [225, 206] width 9 height 9
type input "52"
click at [668, 415] on div "Question 15 What does the librarian offer to help the student instead? A The li…" at bounding box center [707, 303] width 418 height 408
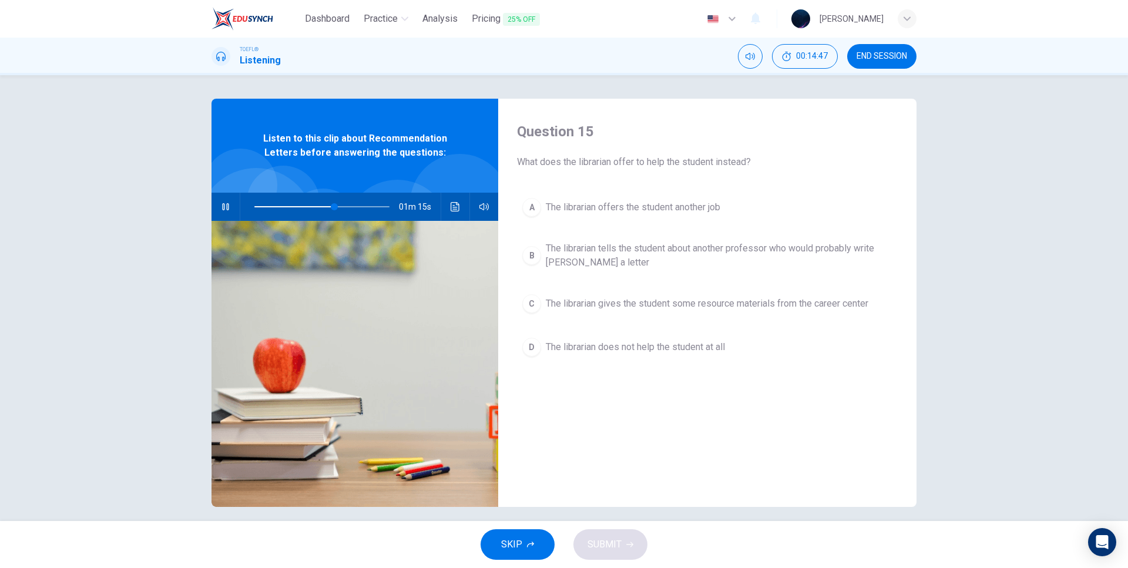
click at [692, 206] on span "The librarian offers the student another job" at bounding box center [633, 207] width 175 height 14
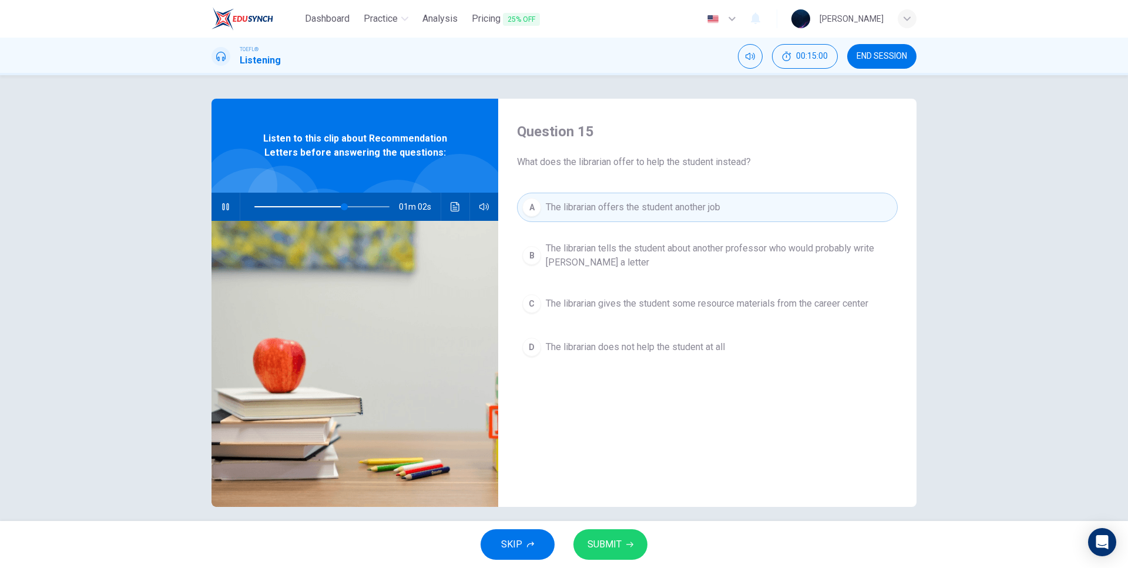
click at [607, 534] on button "SUBMIT" at bounding box center [611, 544] width 74 height 31
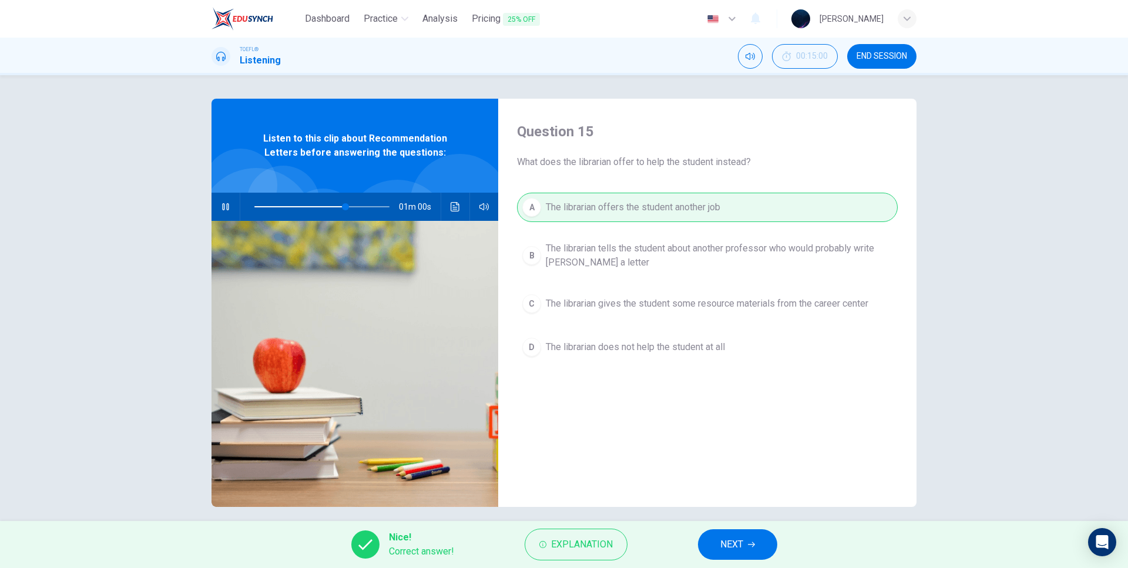
click at [742, 541] on span "NEXT" at bounding box center [731, 544] width 23 height 16
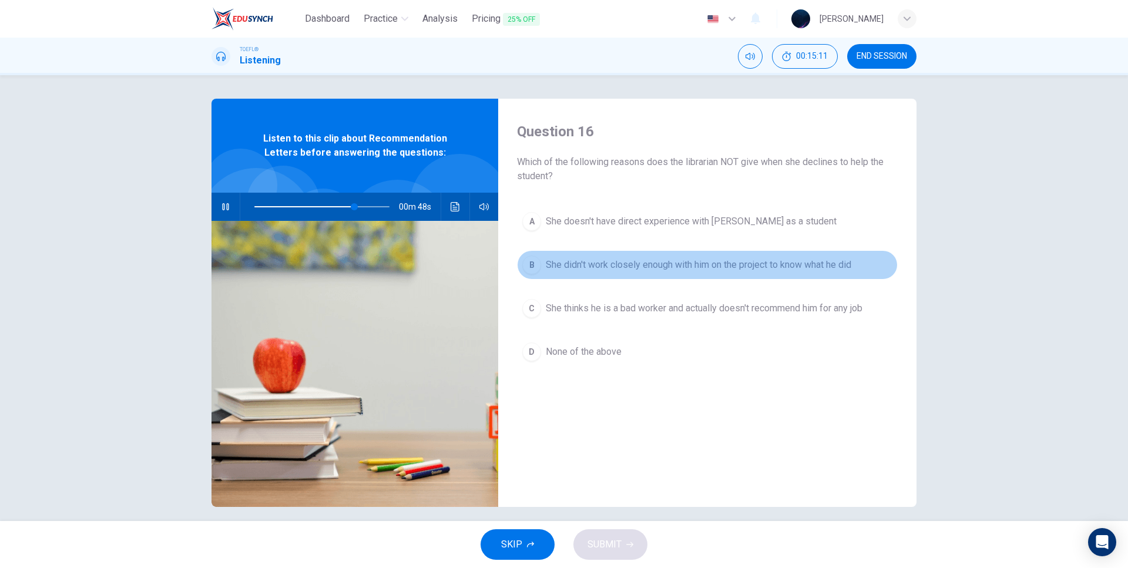
click at [649, 264] on span "She didn't work closely enough with him on the project to know what he did" at bounding box center [699, 265] width 306 height 14
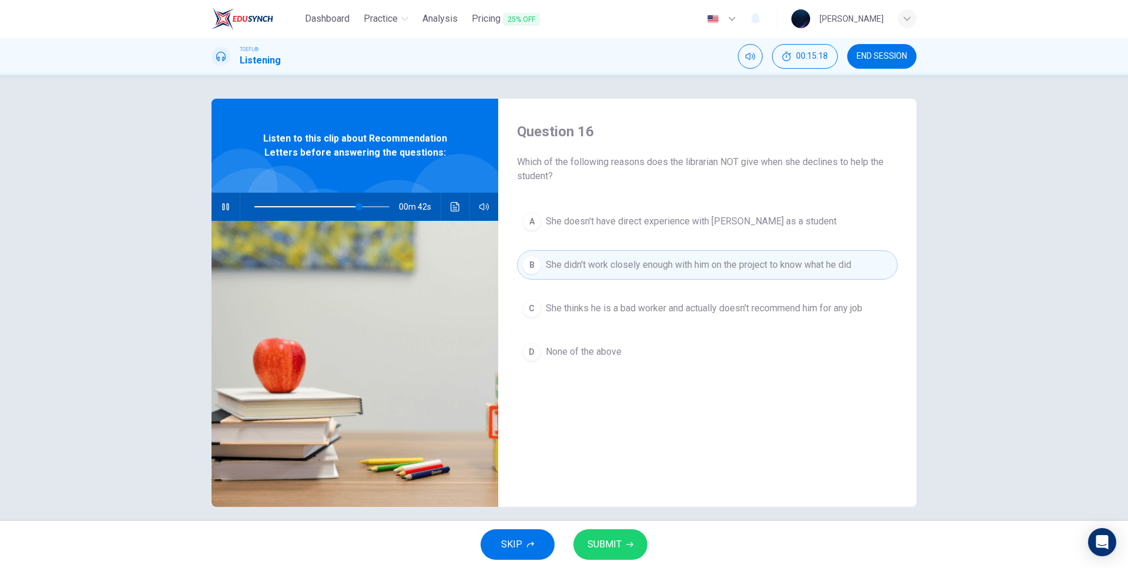
drag, startPoint x: 604, startPoint y: 515, endPoint x: 600, endPoint y: 532, distance: 18.1
click at [601, 521] on div "Question 16 Which of the following reasons does the librarian NOT give when she…" at bounding box center [564, 298] width 1128 height 446
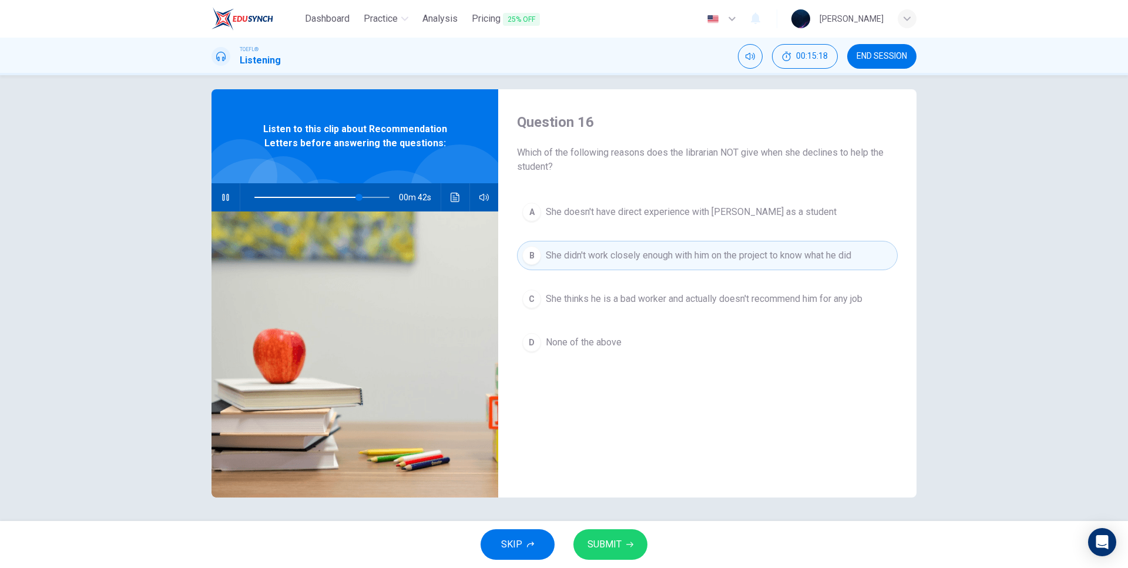
click at [600, 545] on span "SUBMIT" at bounding box center [605, 544] width 34 height 16
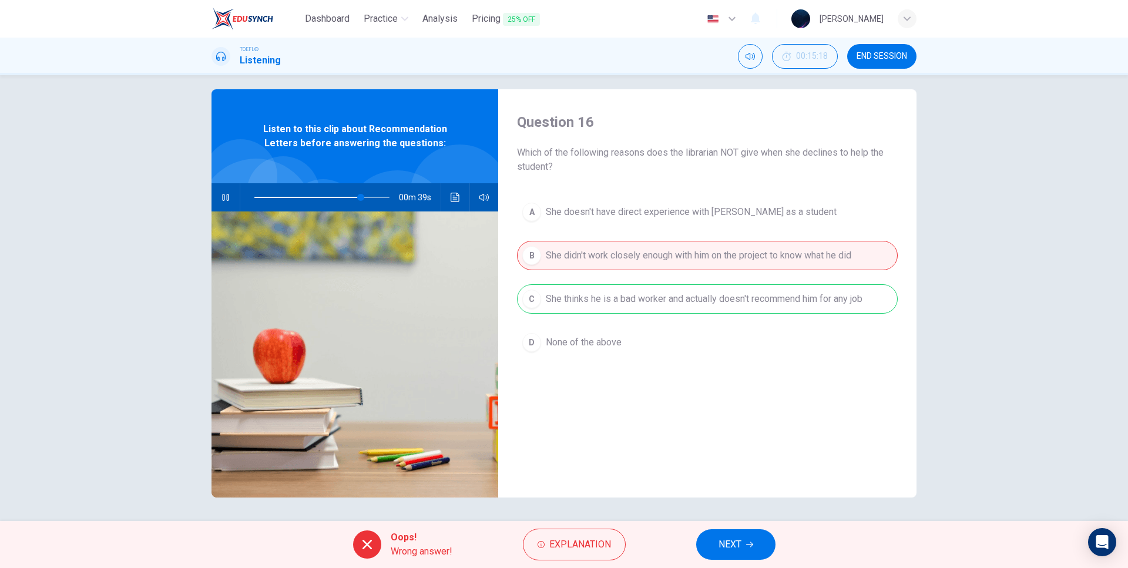
scroll to position [0, 0]
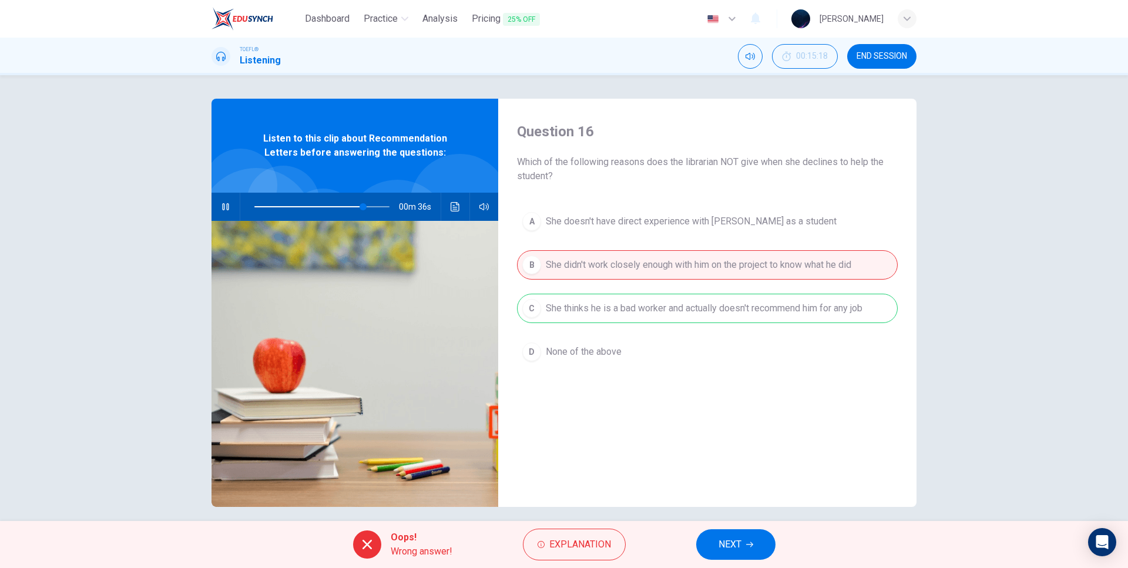
drag, startPoint x: 737, startPoint y: 166, endPoint x: 795, endPoint y: 165, distance: 57.6
click at [794, 165] on span "Which of the following reasons does the librarian NOT give when she declines to…" at bounding box center [707, 169] width 381 height 28
drag, startPoint x: 736, startPoint y: 162, endPoint x: 789, endPoint y: 160, distance: 52.9
click at [789, 160] on span "Which of the following reasons does the librarian NOT give when she declines to…" at bounding box center [707, 169] width 381 height 28
click at [735, 544] on span "NEXT" at bounding box center [730, 544] width 23 height 16
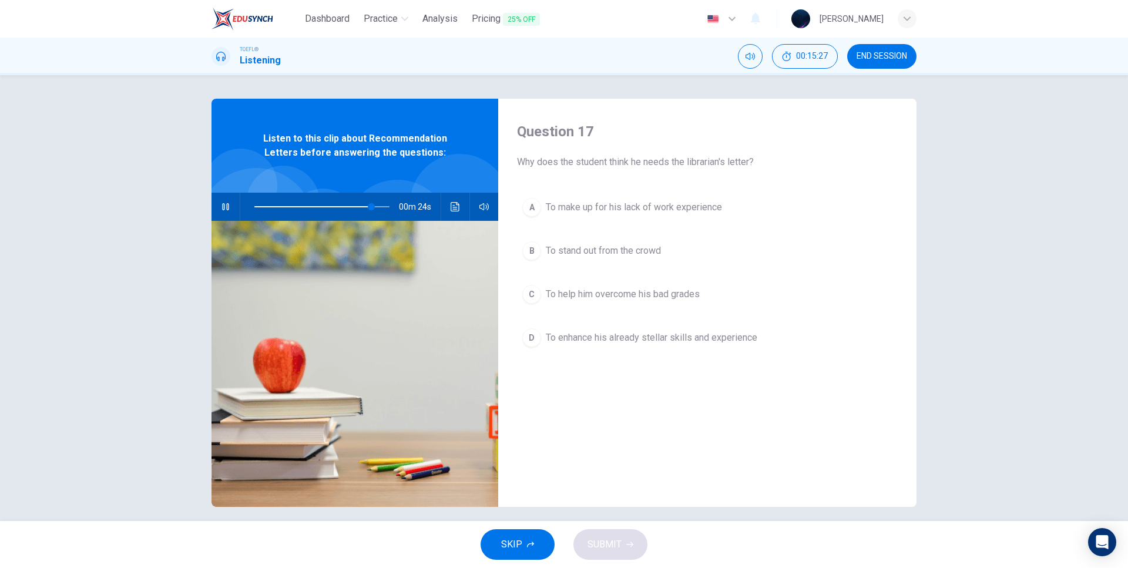
click at [613, 209] on span "To make up for his lack of work experience" at bounding box center [634, 207] width 176 height 14
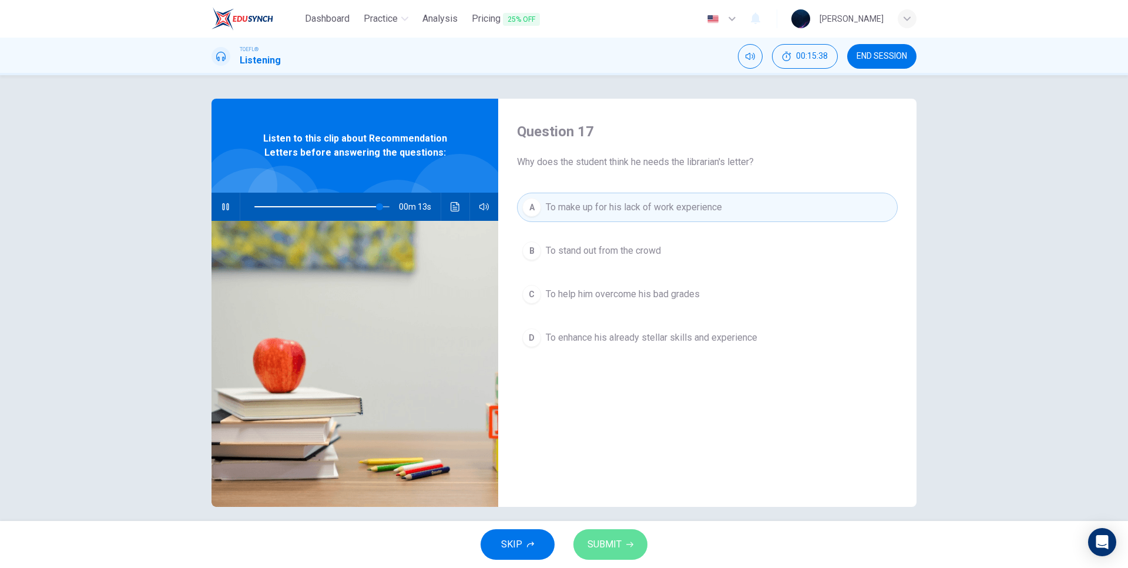
click at [609, 546] on span "SUBMIT" at bounding box center [605, 544] width 34 height 16
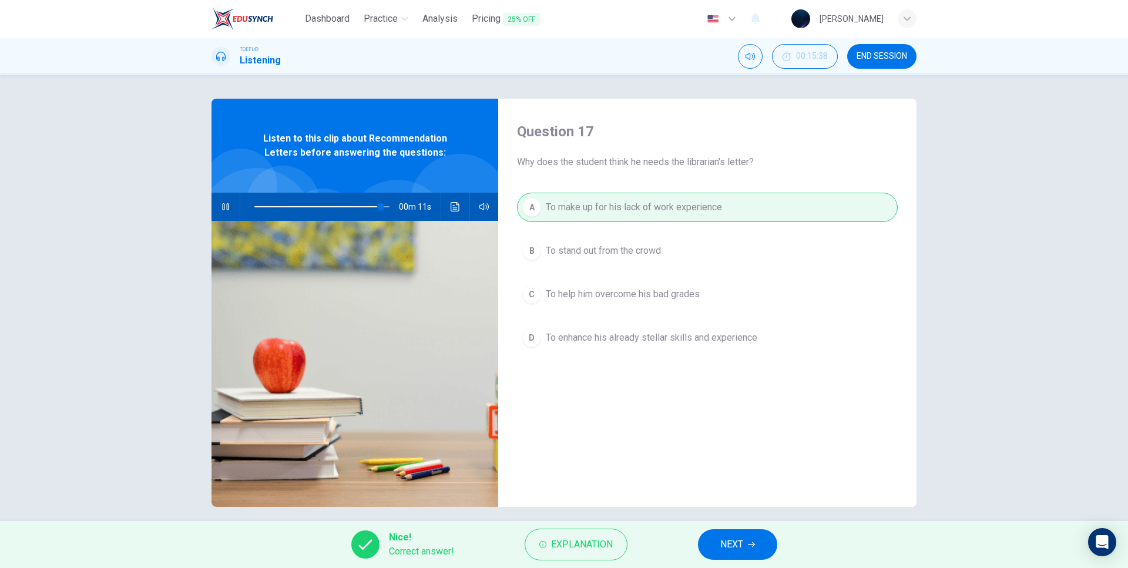
click at [752, 557] on button "NEXT" at bounding box center [737, 544] width 79 height 31
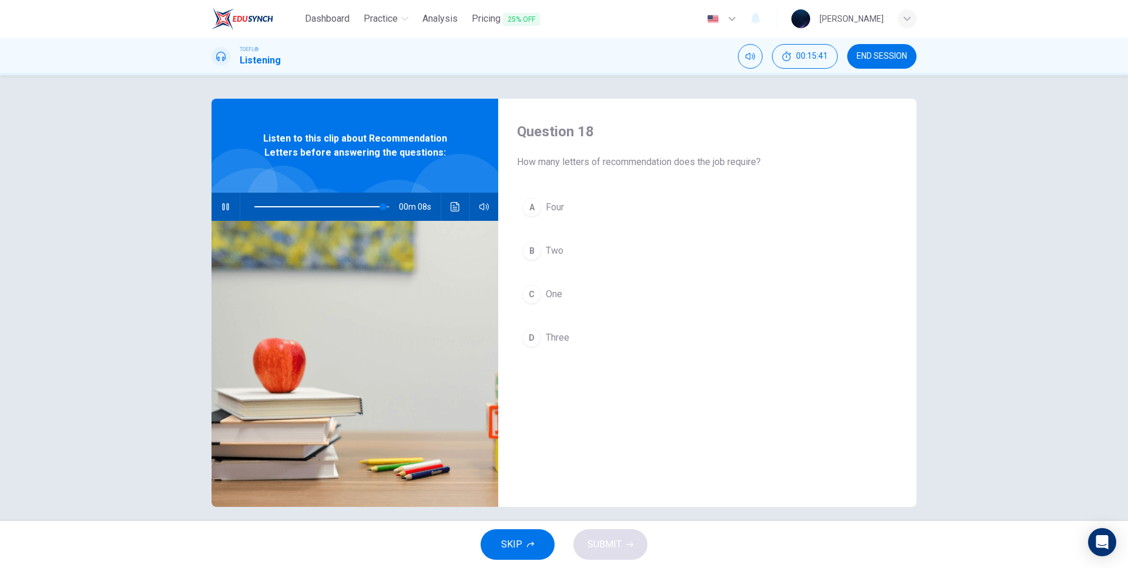
click at [551, 254] on span "Two" at bounding box center [555, 251] width 18 height 14
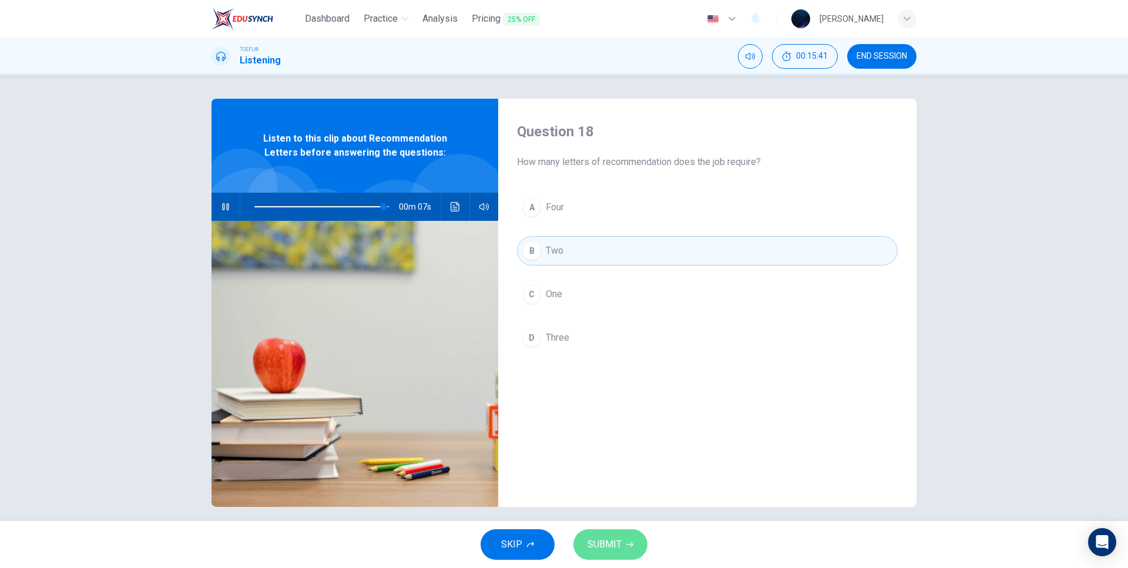
click at [616, 546] on span "SUBMIT" at bounding box center [605, 544] width 34 height 16
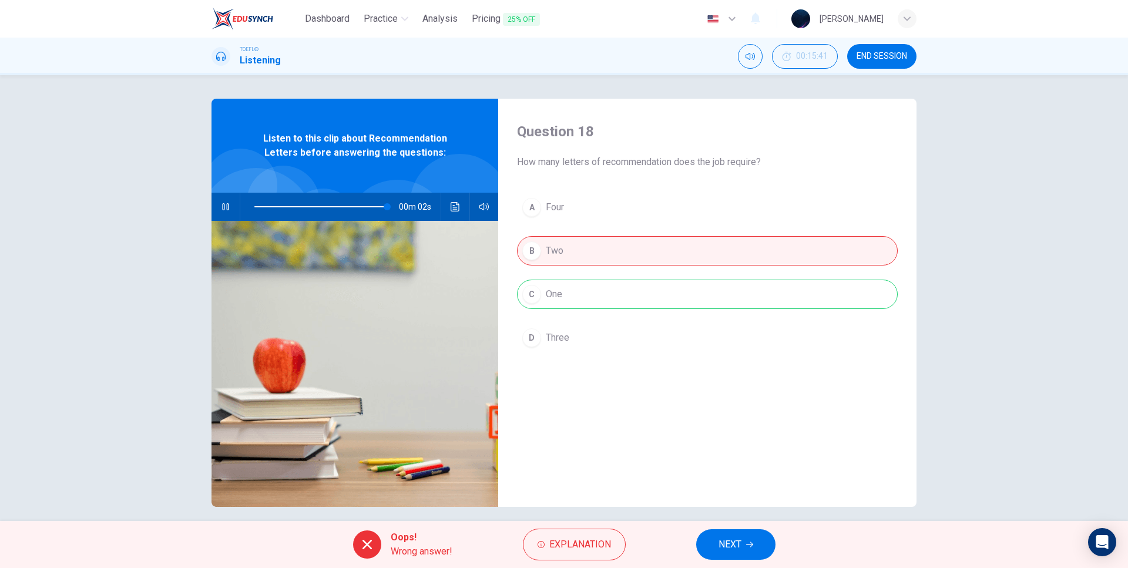
drag, startPoint x: 280, startPoint y: 205, endPoint x: 217, endPoint y: 205, distance: 63.5
click at [217, 205] on div "00m 02s" at bounding box center [355, 207] width 287 height 28
drag, startPoint x: 515, startPoint y: 162, endPoint x: 594, endPoint y: 162, distance: 78.7
click at [594, 162] on span "How many letters of recommendation does the job require?" at bounding box center [707, 162] width 381 height 14
drag, startPoint x: 515, startPoint y: 161, endPoint x: 585, endPoint y: 162, distance: 69.9
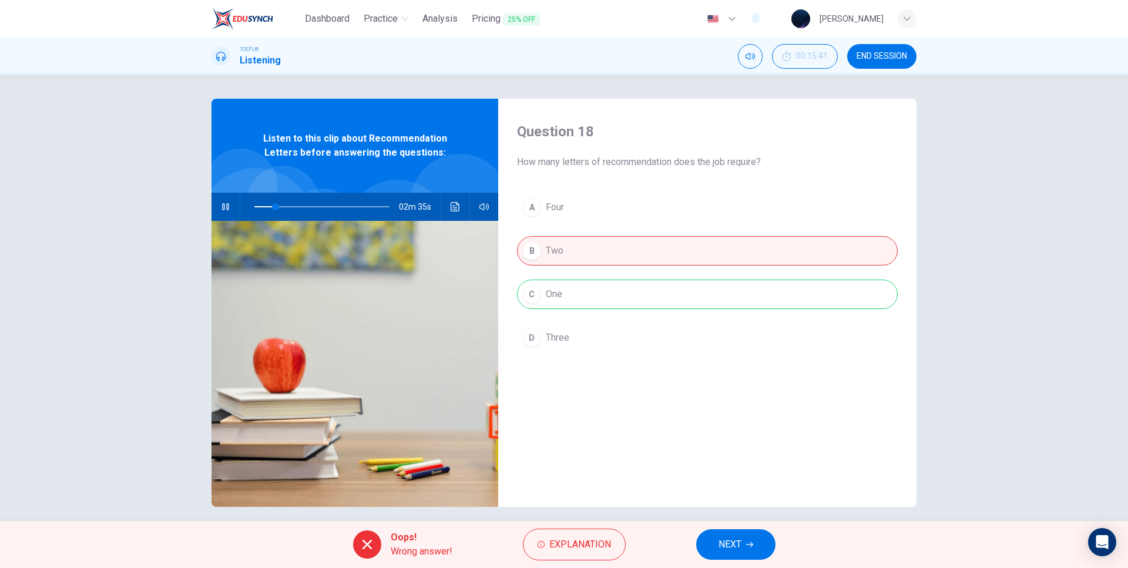
click at [585, 162] on span "How many letters of recommendation does the job require?" at bounding box center [707, 162] width 381 height 14
click at [547, 545] on button "Explanation" at bounding box center [574, 545] width 103 height 32
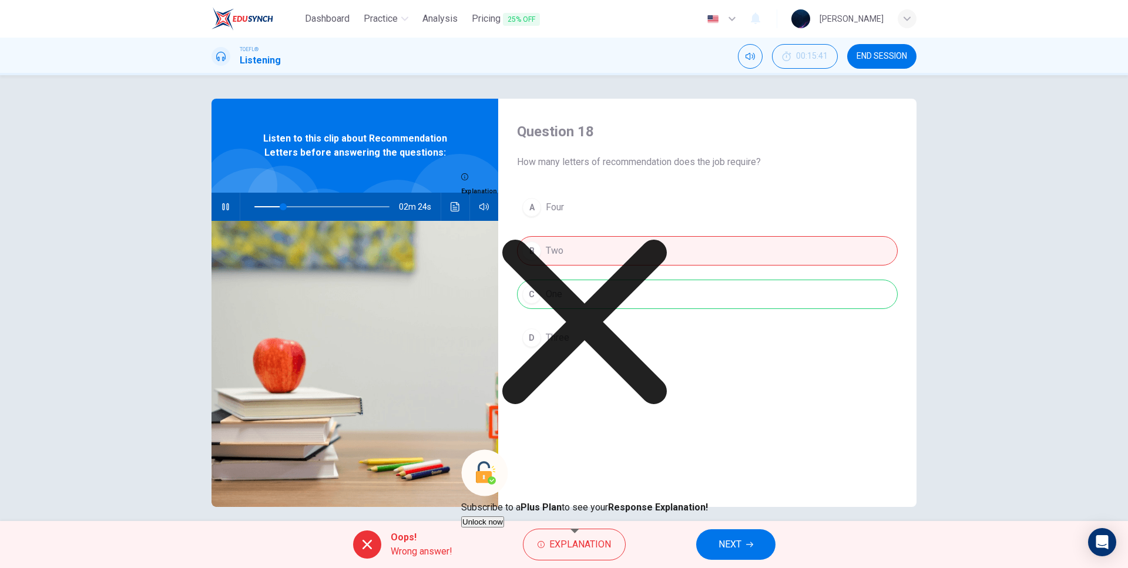
click at [725, 440] on div "Question 18 How many letters of recommendation does the job require? A Four B T…" at bounding box center [707, 303] width 418 height 408
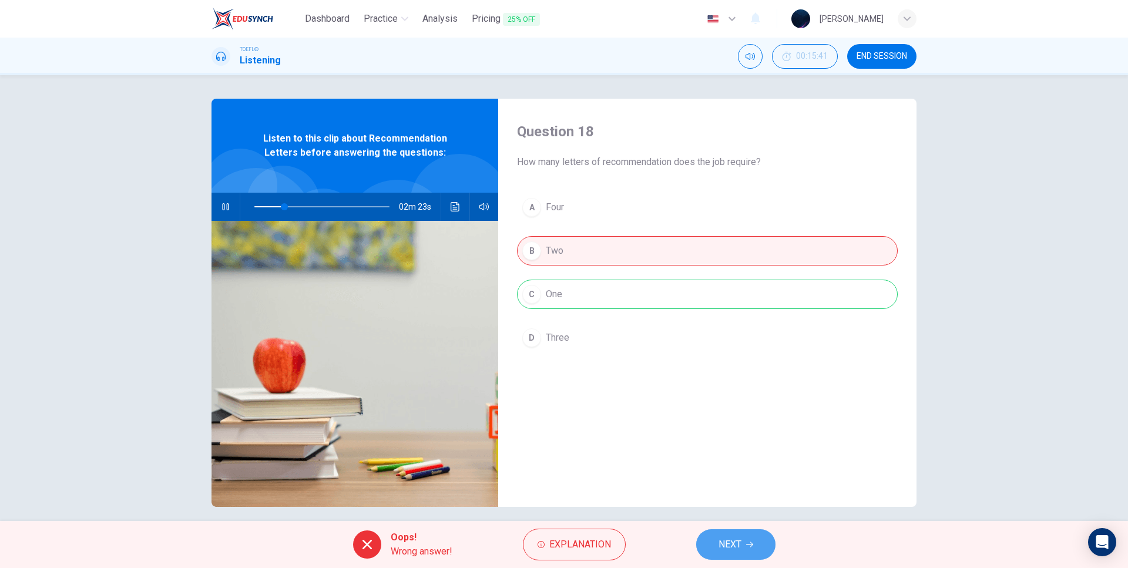
click at [730, 538] on span "NEXT" at bounding box center [730, 544] width 23 height 16
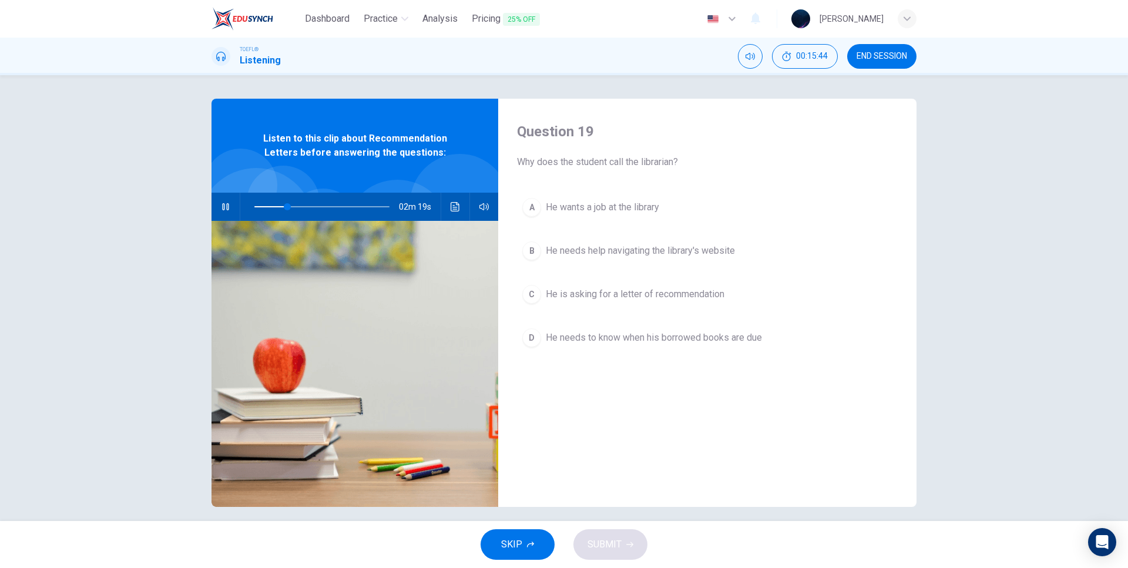
click at [616, 294] on span "He is asking for a letter of recommendation" at bounding box center [635, 294] width 179 height 14
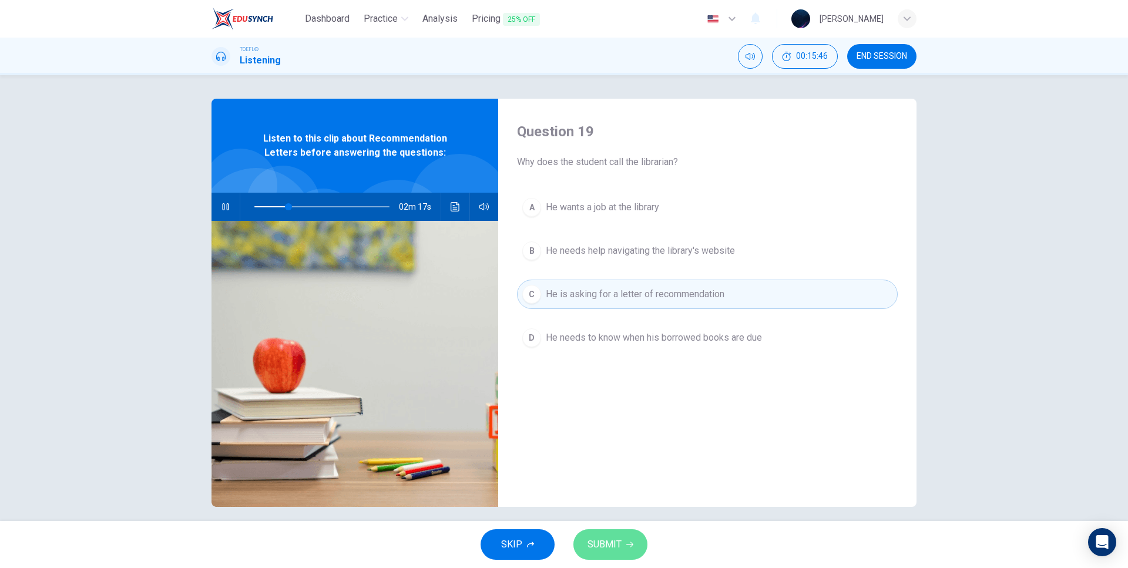
click at [618, 544] on span "SUBMIT" at bounding box center [605, 544] width 34 height 16
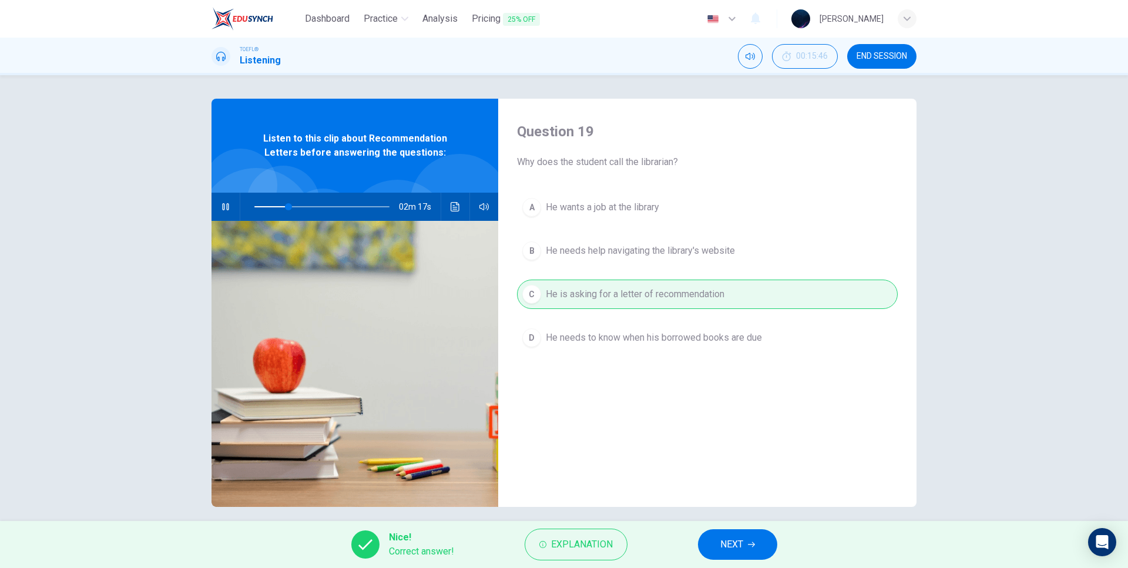
type input "26"
click at [725, 545] on button "NEXT" at bounding box center [737, 544] width 79 height 31
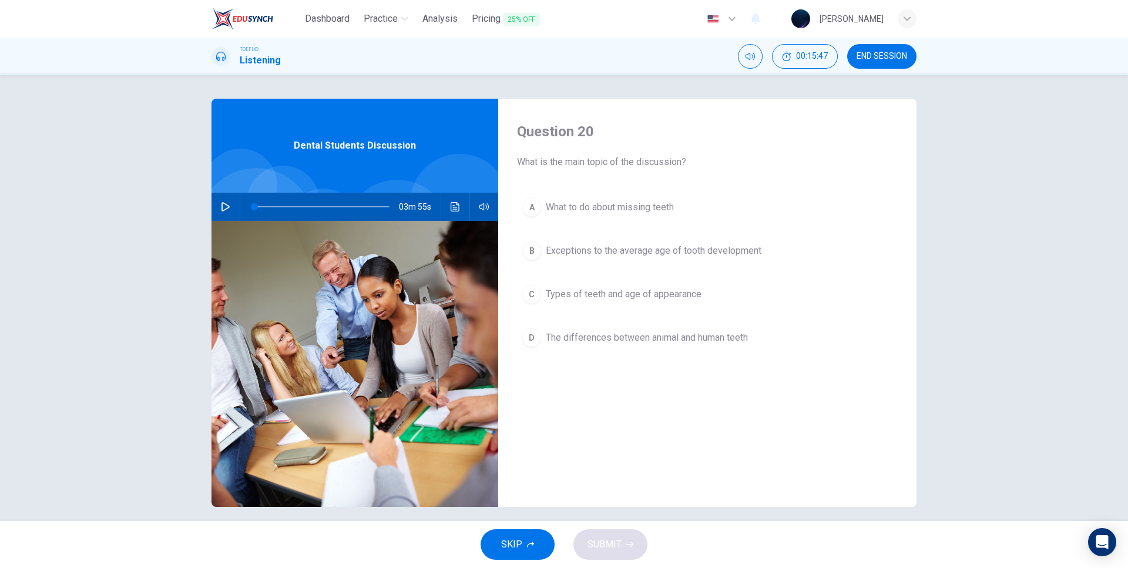
click at [224, 205] on icon "button" at bounding box center [226, 206] width 8 height 9
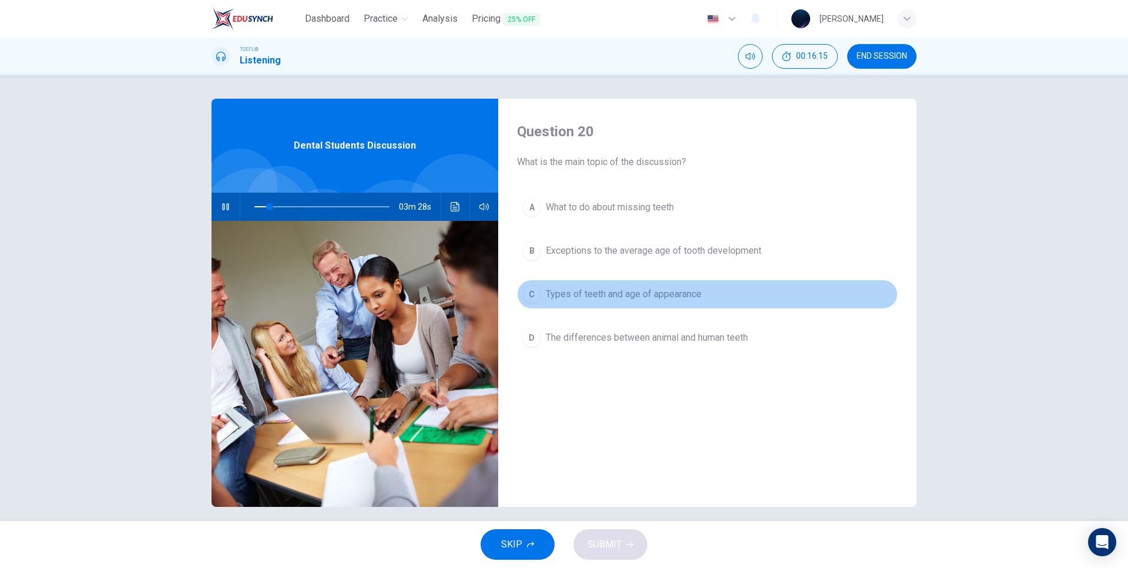
click at [612, 296] on span "Types of teeth and age of appearance" at bounding box center [624, 294] width 156 height 14
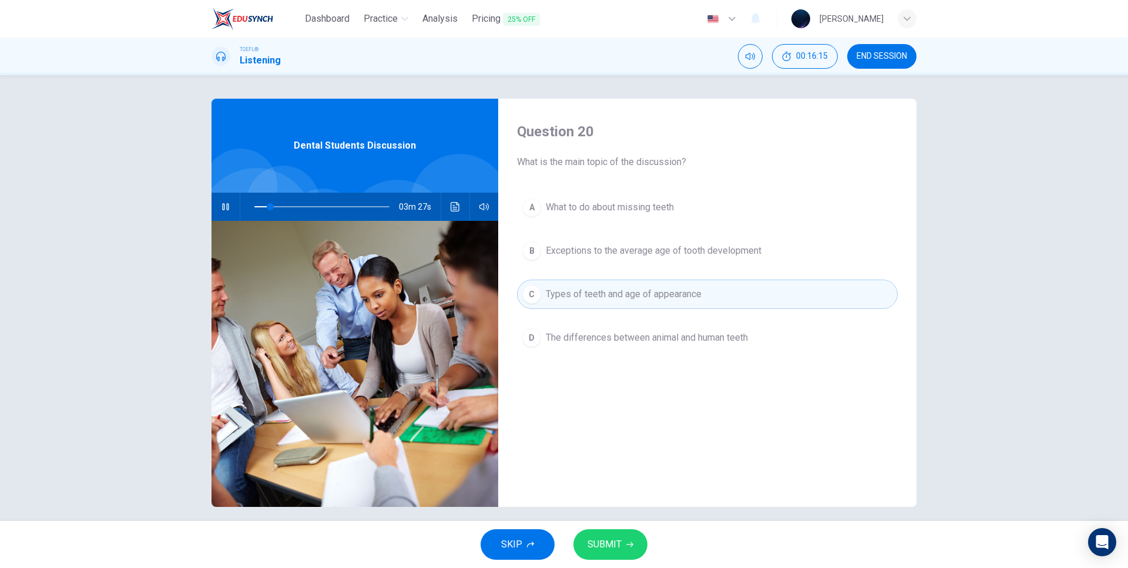
click at [631, 541] on icon "button" at bounding box center [629, 544] width 7 height 7
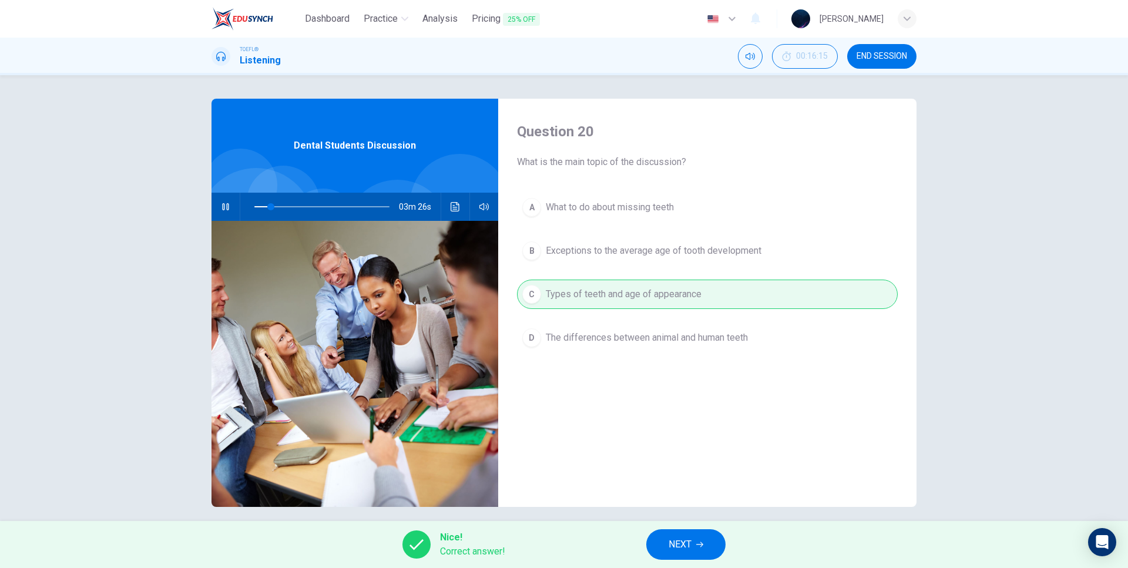
click at [692, 547] on span "NEXT" at bounding box center [680, 544] width 23 height 16
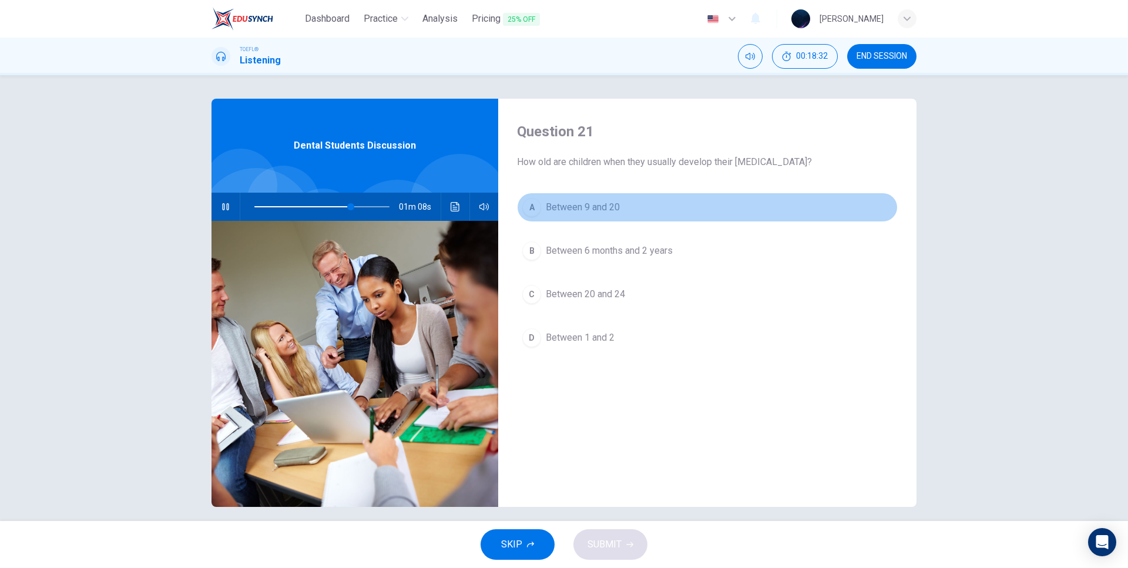
click at [568, 206] on span "Between 9 and 20" at bounding box center [583, 207] width 74 height 14
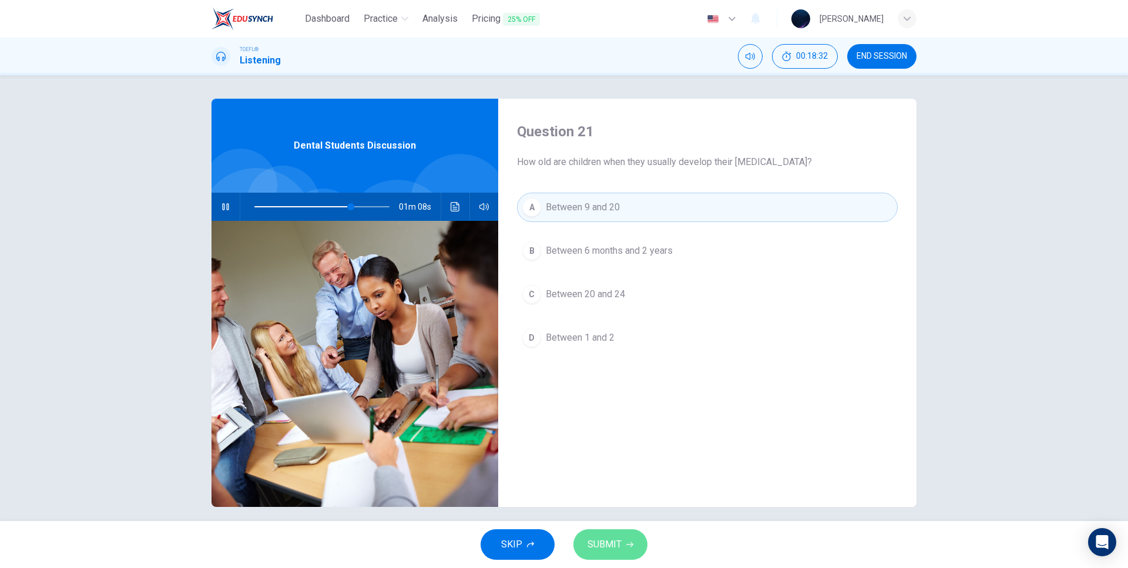
click at [616, 556] on button "SUBMIT" at bounding box center [611, 544] width 74 height 31
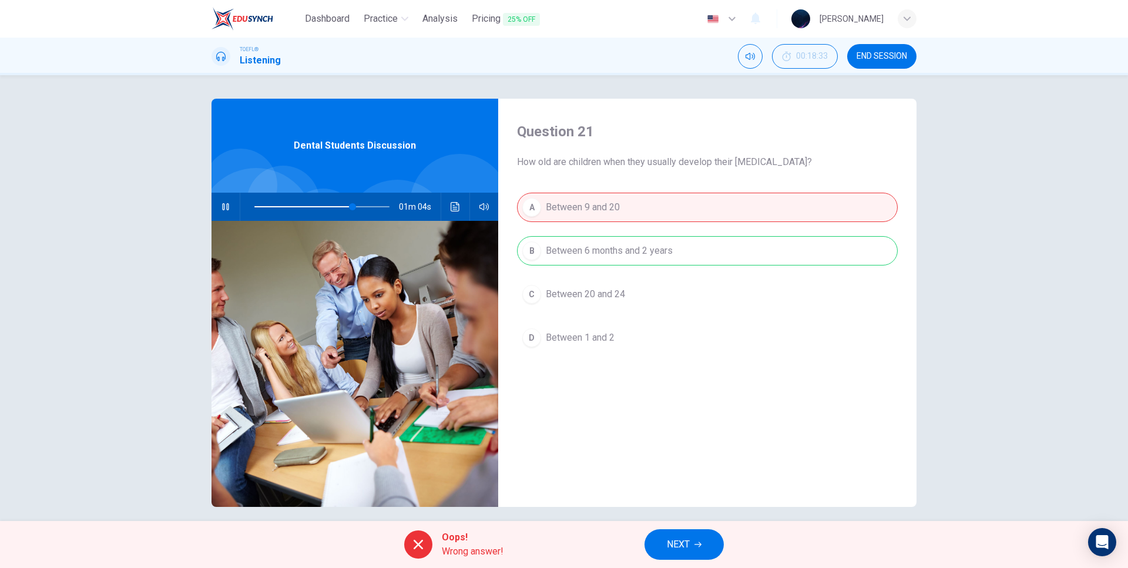
click at [267, 210] on span at bounding box center [321, 207] width 135 height 16
click at [260, 209] on span at bounding box center [262, 206] width 7 height 7
click at [686, 544] on span "NEXT" at bounding box center [678, 544] width 23 height 16
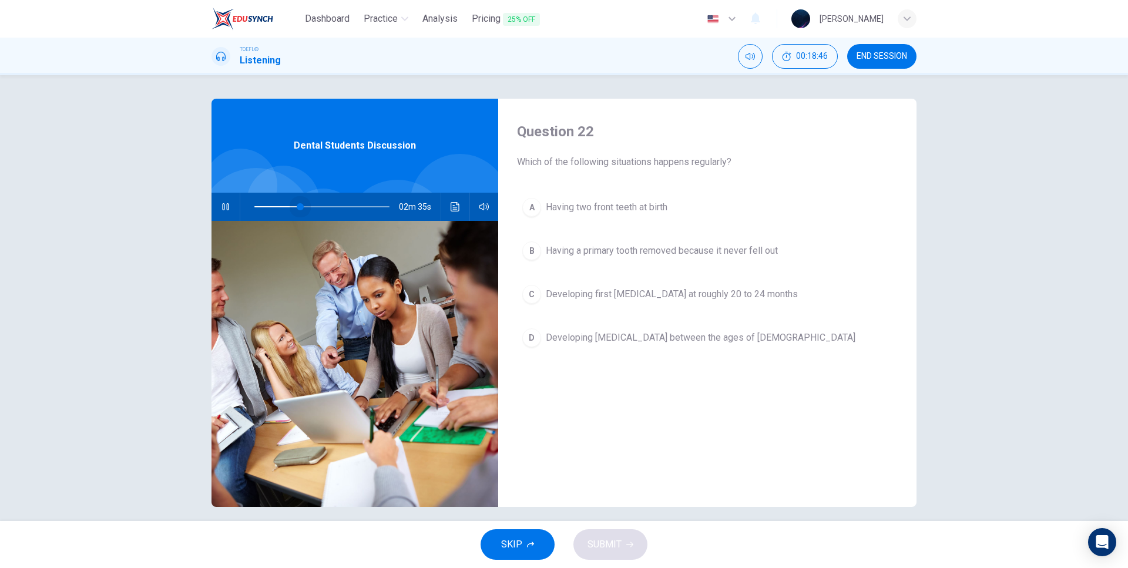
click at [298, 206] on span at bounding box center [321, 207] width 135 height 16
click at [539, 342] on button "D Developing [MEDICAL_DATA] between the ages of [DEMOGRAPHIC_DATA]" at bounding box center [707, 337] width 381 height 29
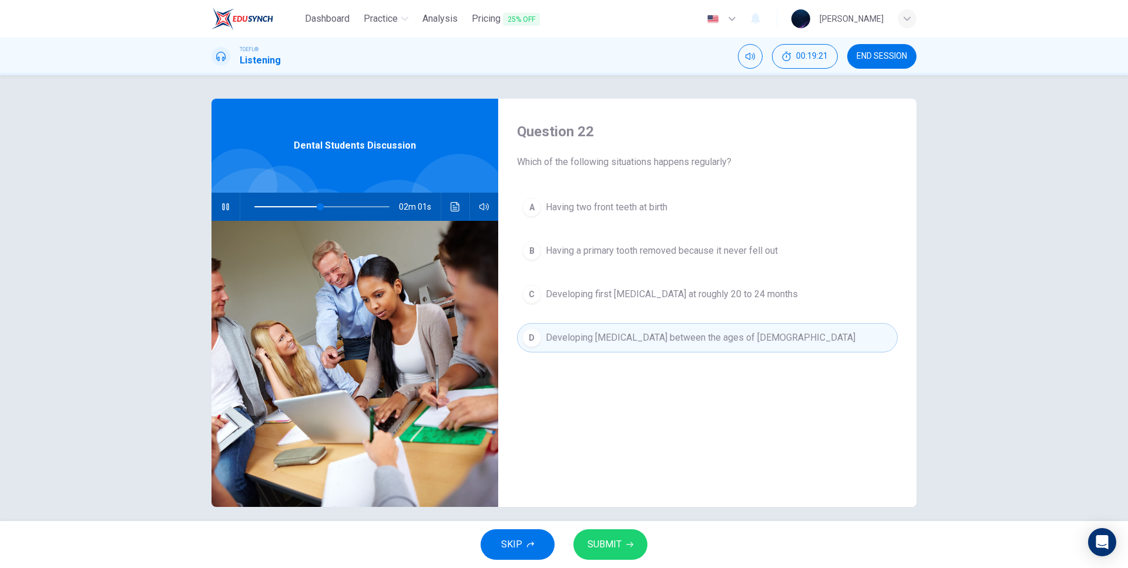
click at [538, 294] on button "C Developing first [MEDICAL_DATA] at roughly 20 to 24 months" at bounding box center [707, 294] width 381 height 29
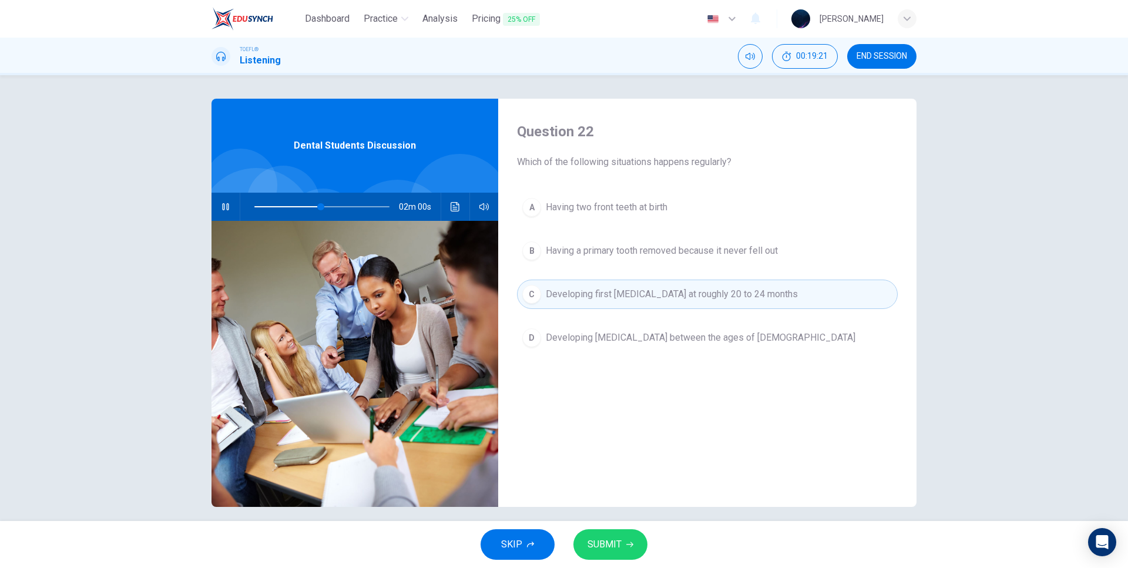
click at [560, 331] on span "Developing [MEDICAL_DATA] between the ages of [DEMOGRAPHIC_DATA]" at bounding box center [701, 338] width 310 height 14
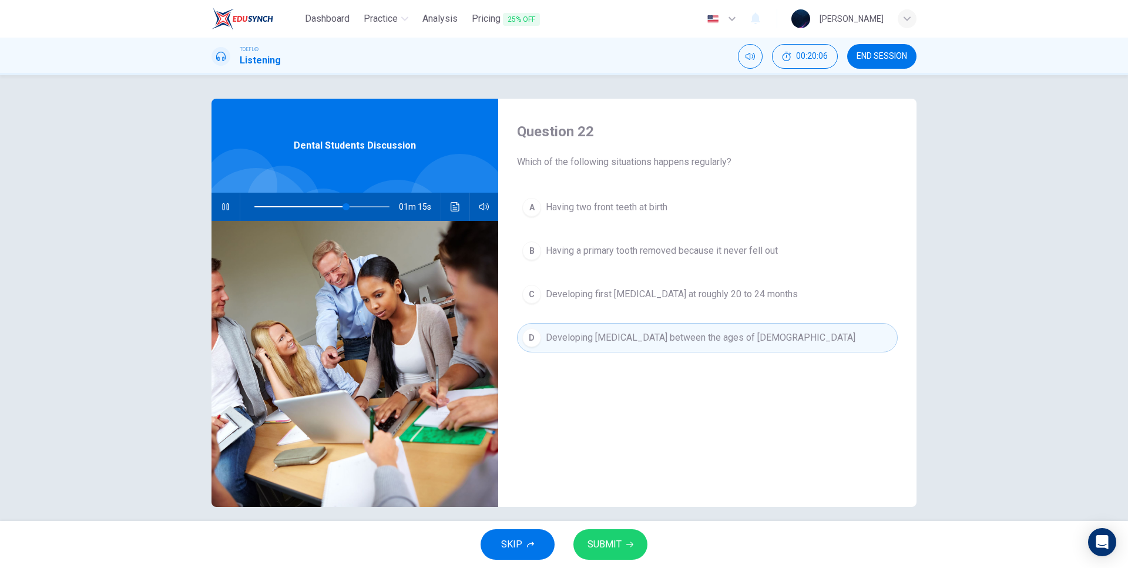
click at [598, 545] on span "SUBMIT" at bounding box center [605, 544] width 34 height 16
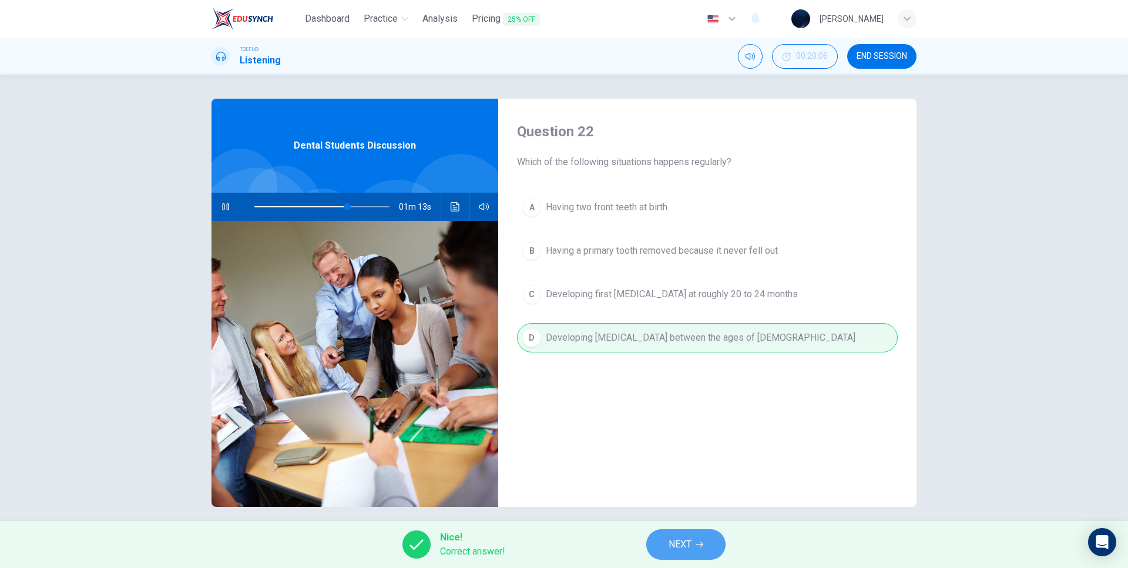
click at [676, 544] on span "NEXT" at bounding box center [680, 544] width 23 height 16
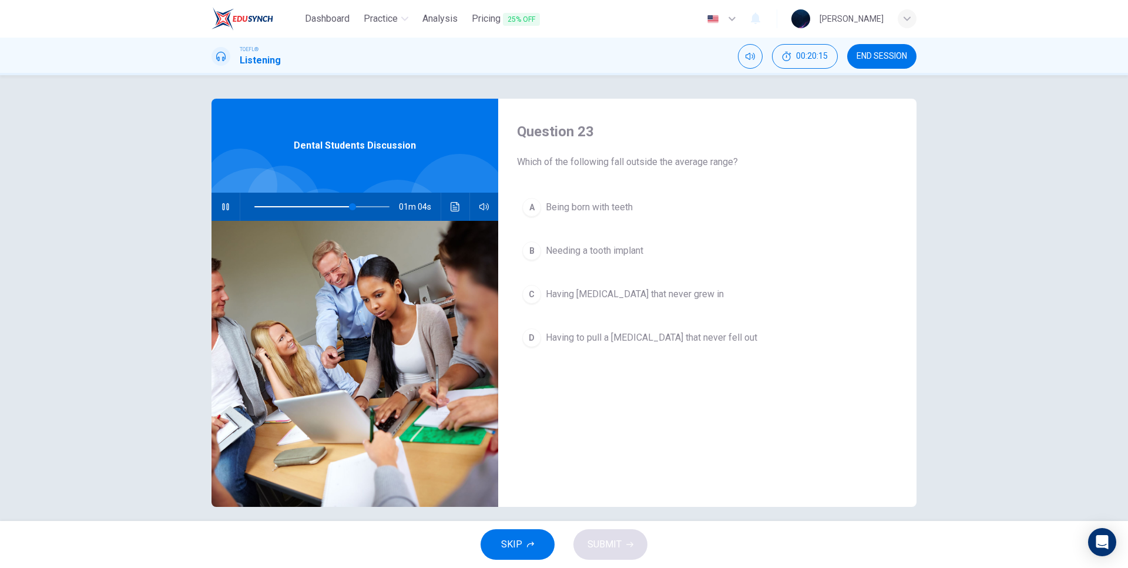
click at [599, 208] on span "Being born with teeth" at bounding box center [589, 207] width 87 height 14
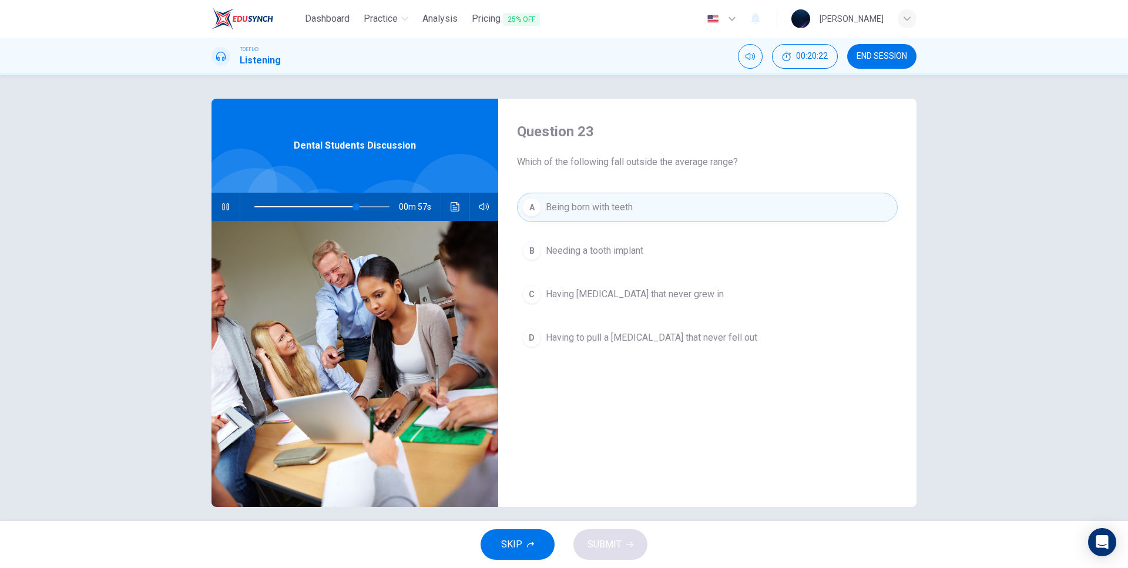
click at [229, 207] on button "button" at bounding box center [225, 207] width 19 height 28
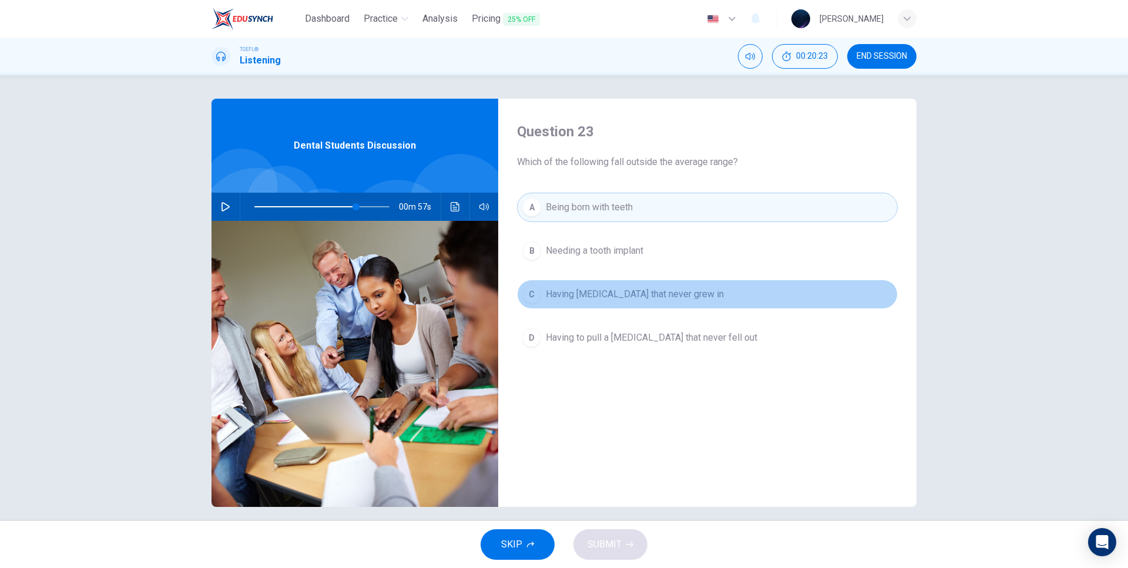
click at [581, 296] on span "Having [MEDICAL_DATA] that never grew in" at bounding box center [635, 294] width 178 height 14
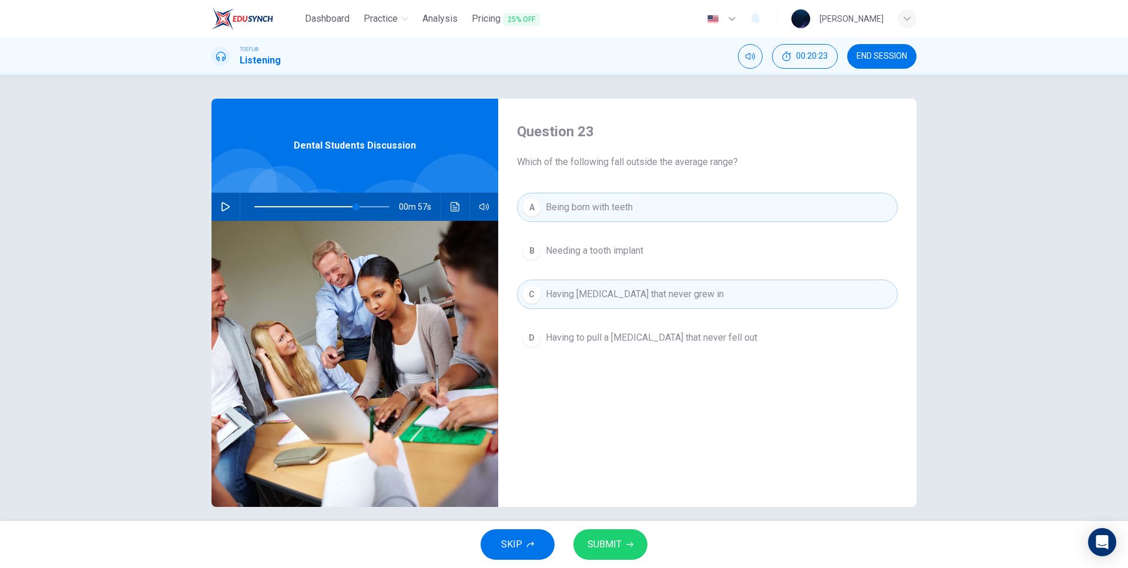
click at [612, 554] on button "SUBMIT" at bounding box center [611, 544] width 74 height 31
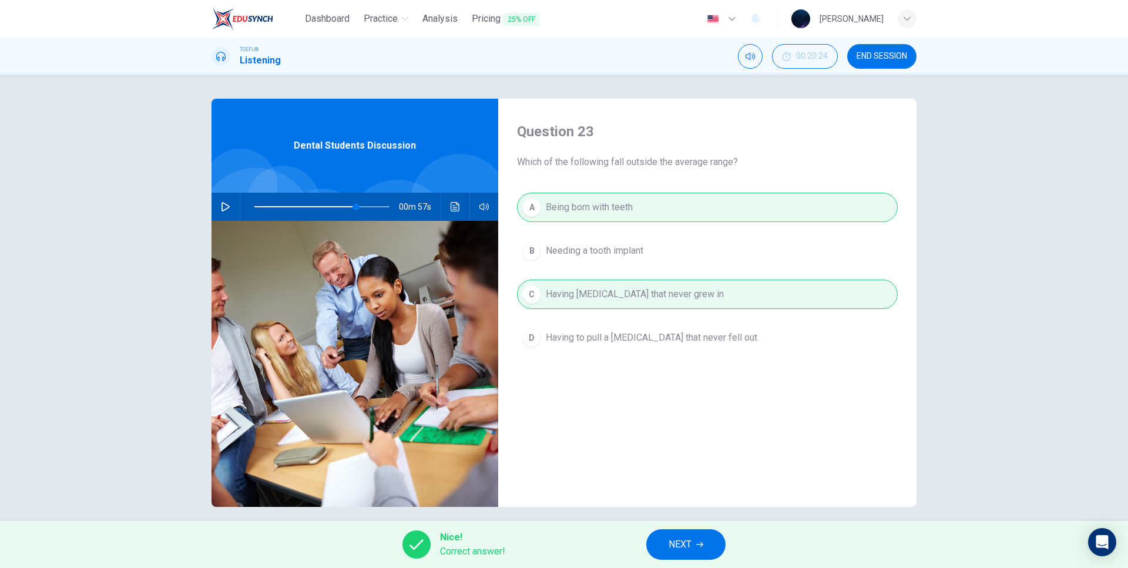
click at [585, 252] on div "A Being born with teeth B Needing a tooth implant C Having [MEDICAL_DATA] that …" at bounding box center [707, 284] width 381 height 183
click at [700, 547] on icon "button" at bounding box center [699, 544] width 7 height 7
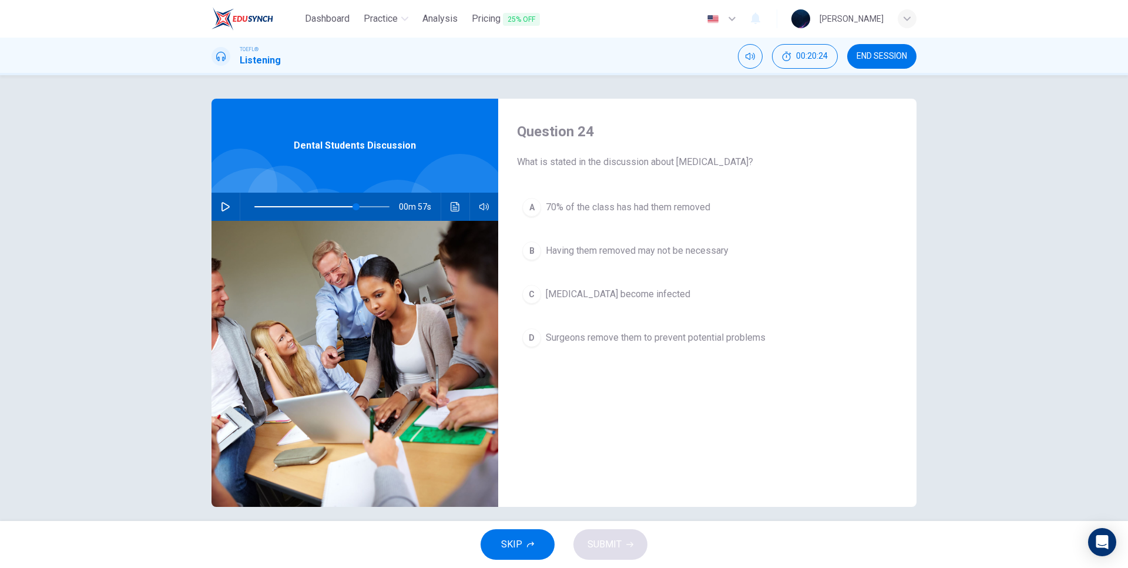
click at [568, 289] on span "[MEDICAL_DATA] become infected" at bounding box center [618, 294] width 145 height 14
click at [571, 256] on span "Having them removed may not be necessary" at bounding box center [637, 251] width 183 height 14
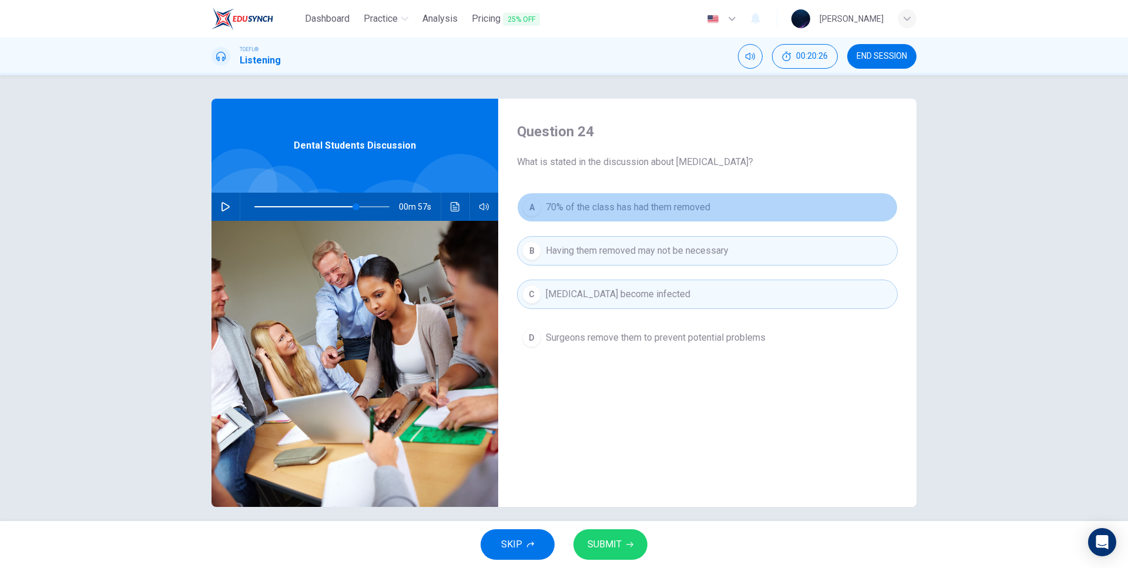
click at [592, 209] on span "70% of the class has had them removed" at bounding box center [628, 207] width 165 height 14
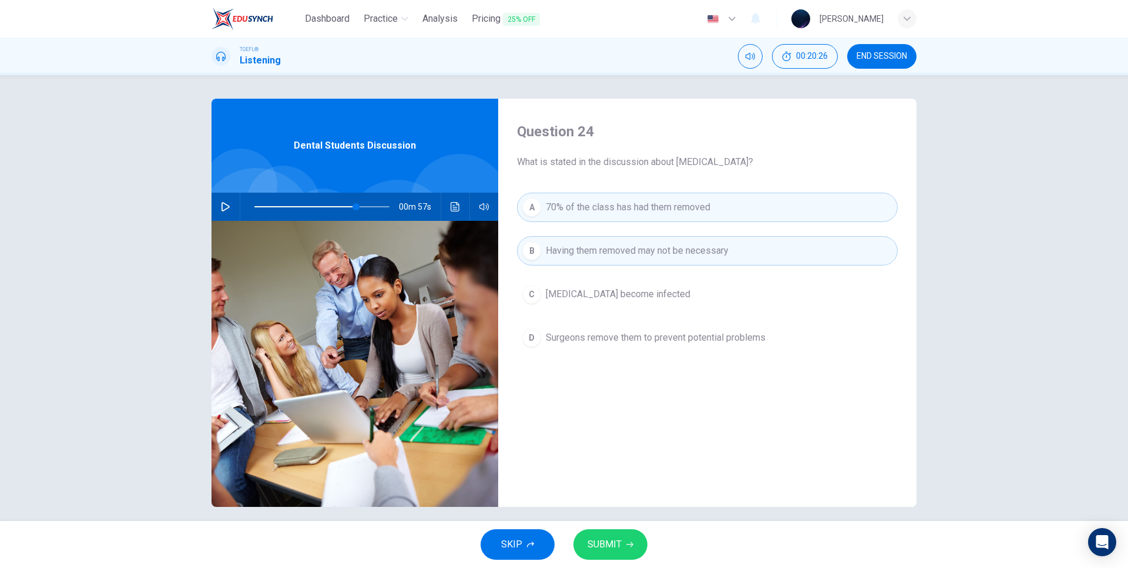
click at [625, 208] on span "70% of the class has had them removed" at bounding box center [628, 207] width 165 height 14
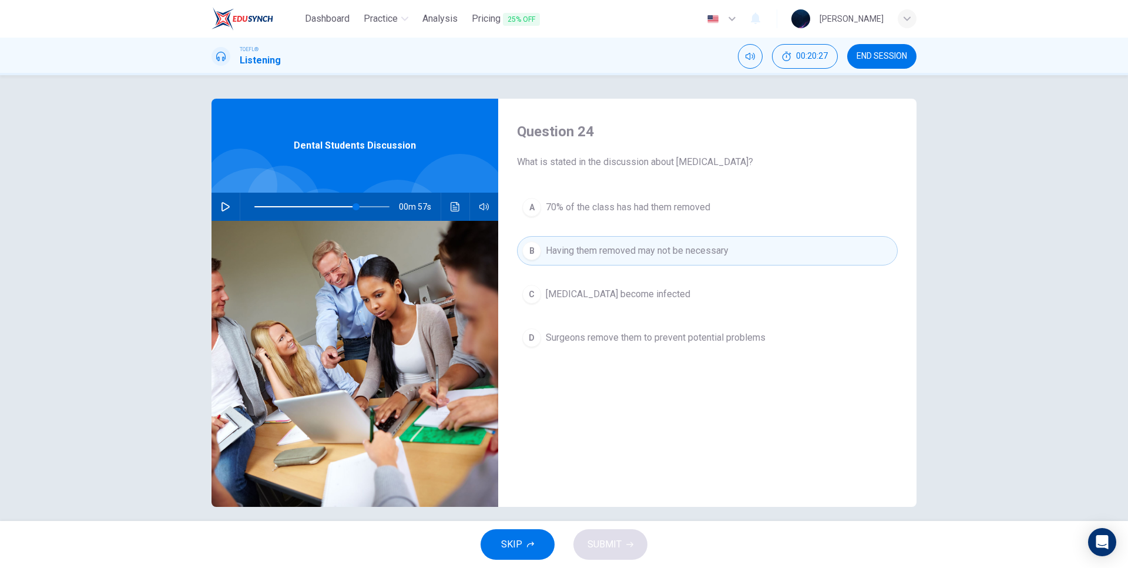
click at [615, 291] on span "[MEDICAL_DATA] become infected" at bounding box center [618, 294] width 145 height 14
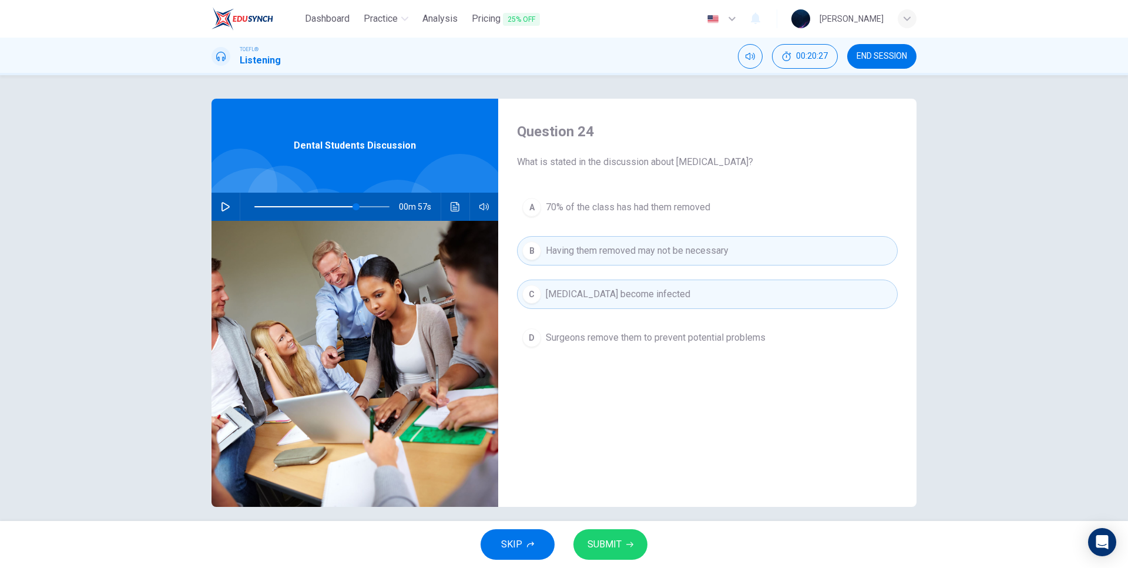
click at [623, 328] on button "D Surgeons remove them to prevent potential problems" at bounding box center [707, 337] width 381 height 29
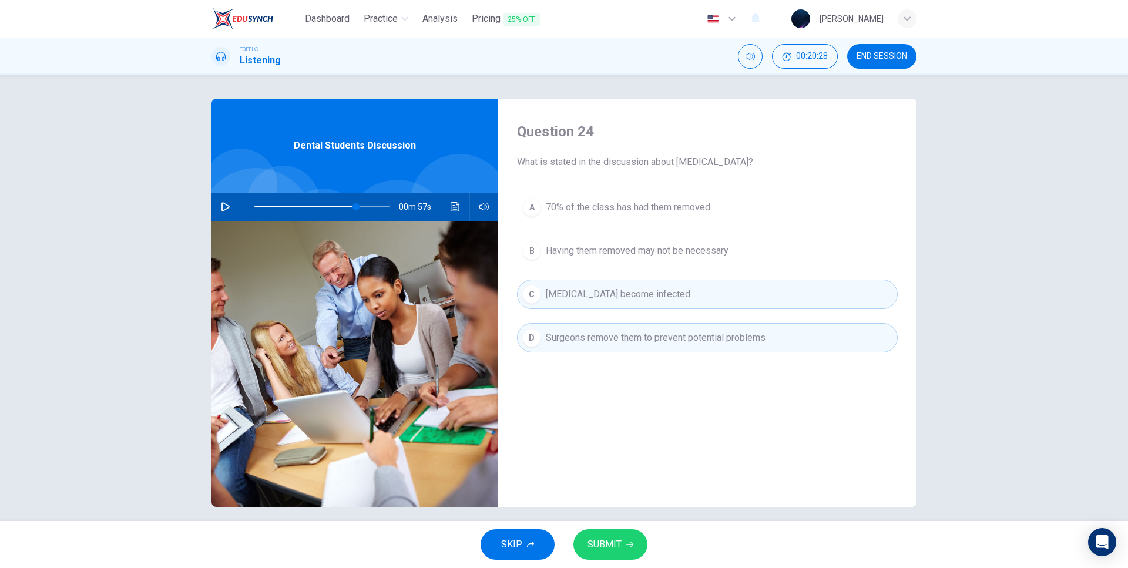
click at [633, 211] on span "70% of the class has had them removed" at bounding box center [628, 207] width 165 height 14
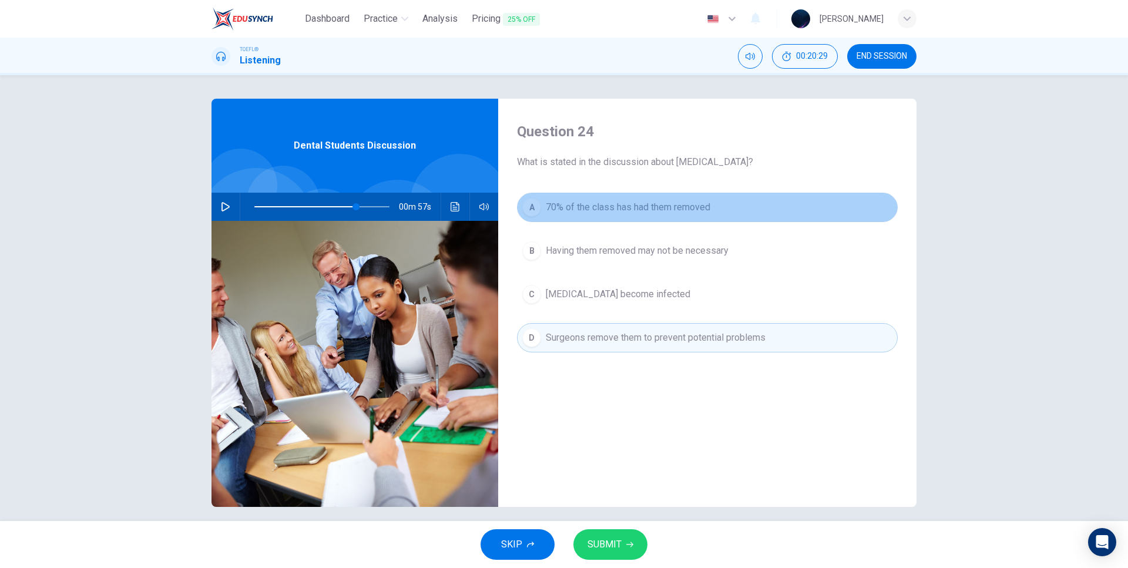
click at [604, 211] on span "70% of the class has had them removed" at bounding box center [628, 207] width 165 height 14
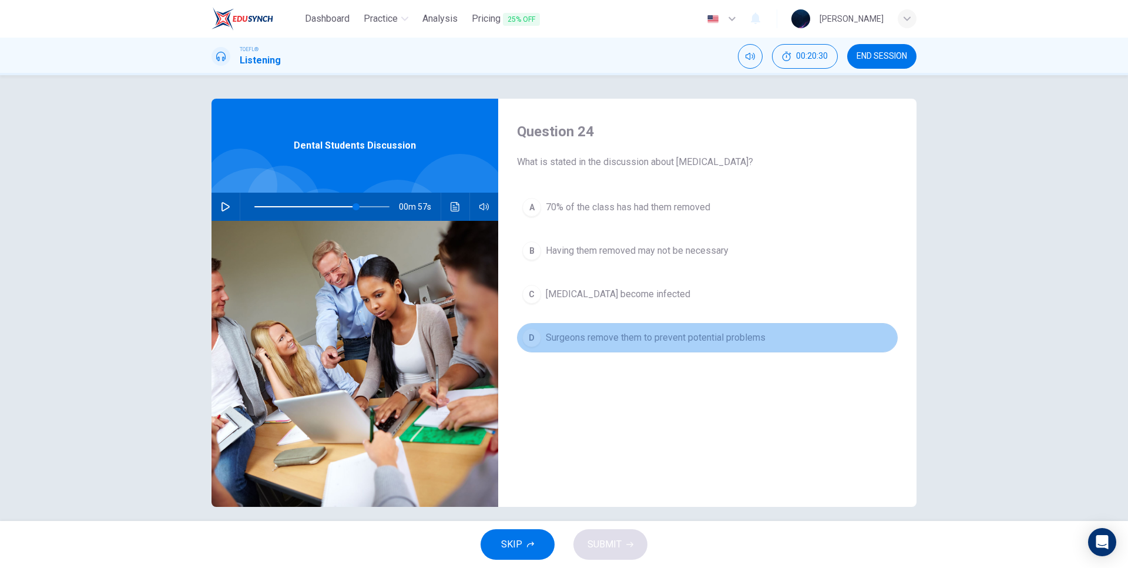
click at [640, 331] on span "Surgeons remove them to prevent potential problems" at bounding box center [656, 338] width 220 height 14
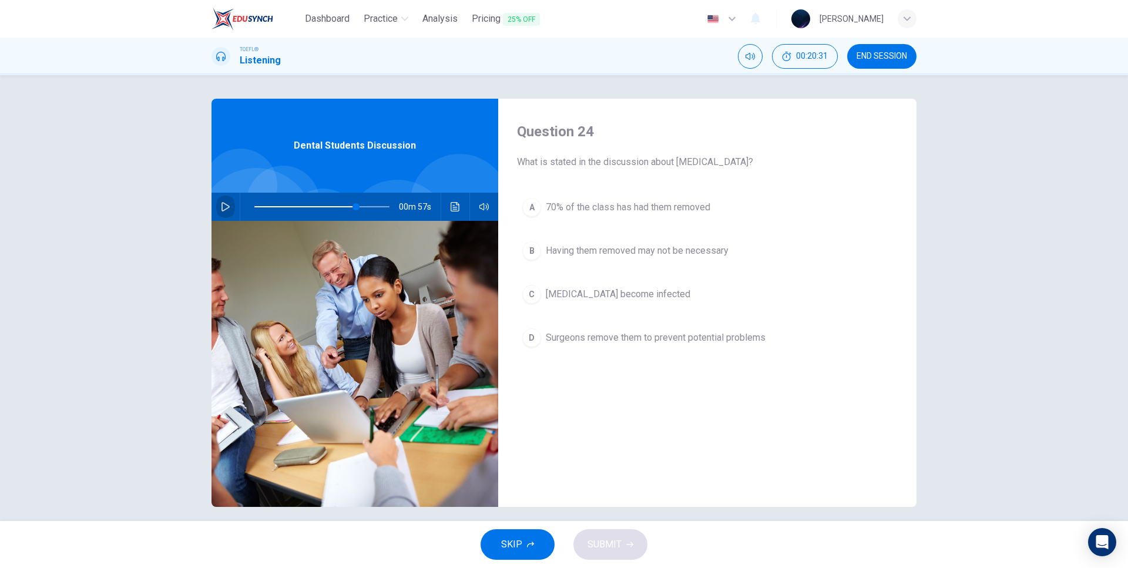
click at [226, 204] on icon "button" at bounding box center [225, 206] width 9 height 9
click at [580, 291] on span "[MEDICAL_DATA] become infected" at bounding box center [618, 294] width 145 height 14
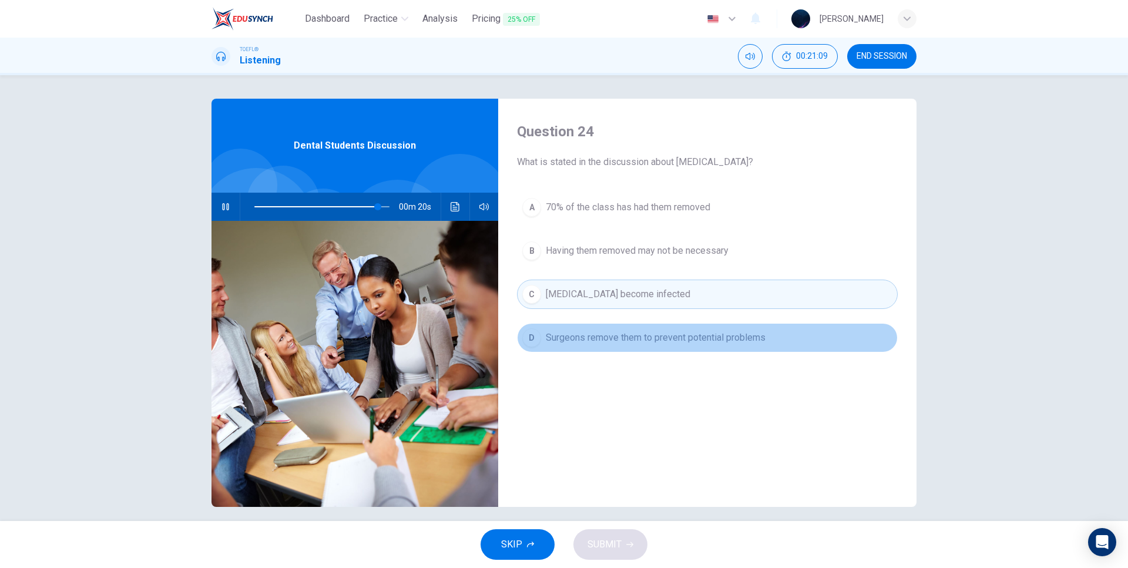
click at [584, 338] on span "Surgeons remove them to prevent potential problems" at bounding box center [656, 338] width 220 height 14
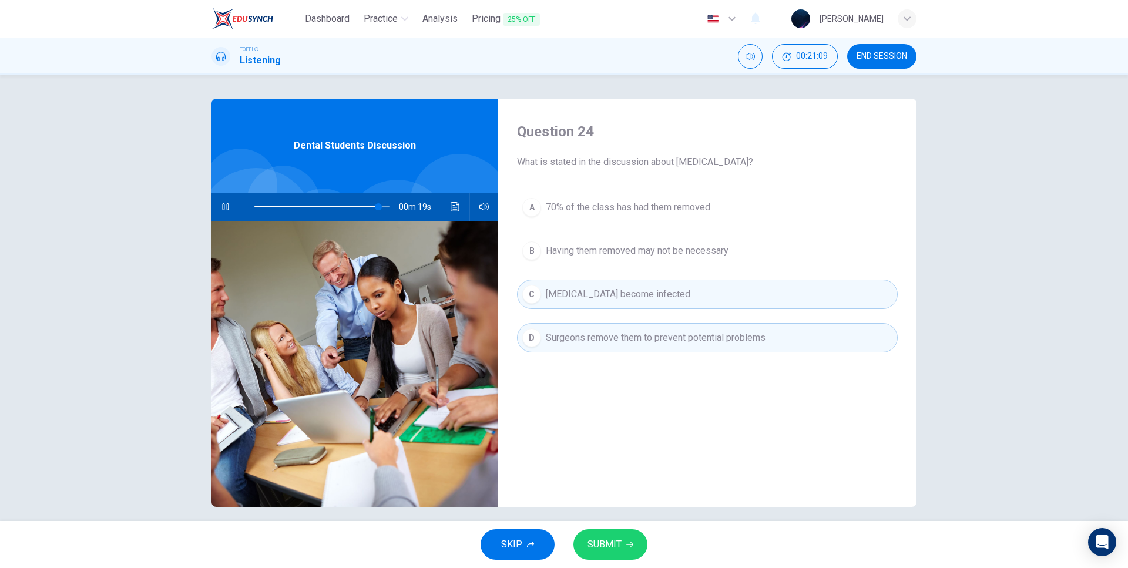
drag, startPoint x: 618, startPoint y: 539, endPoint x: 619, endPoint y: 524, distance: 14.8
click at [618, 539] on span "SUBMIT" at bounding box center [605, 544] width 34 height 16
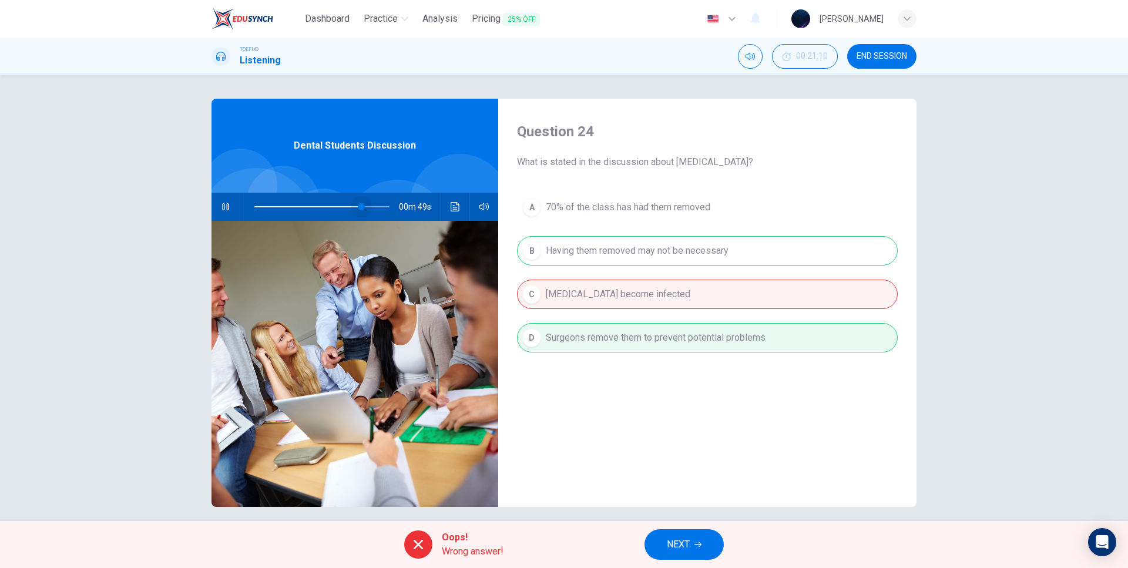
click at [359, 207] on span at bounding box center [321, 207] width 135 height 16
click at [591, 380] on div "Question 24 What is stated in the discussion about [MEDICAL_DATA]? A 70% of the…" at bounding box center [707, 303] width 418 height 408
type input "88"
click at [690, 546] on span "NEXT" at bounding box center [678, 544] width 23 height 16
